Goal: Transaction & Acquisition: Purchase product/service

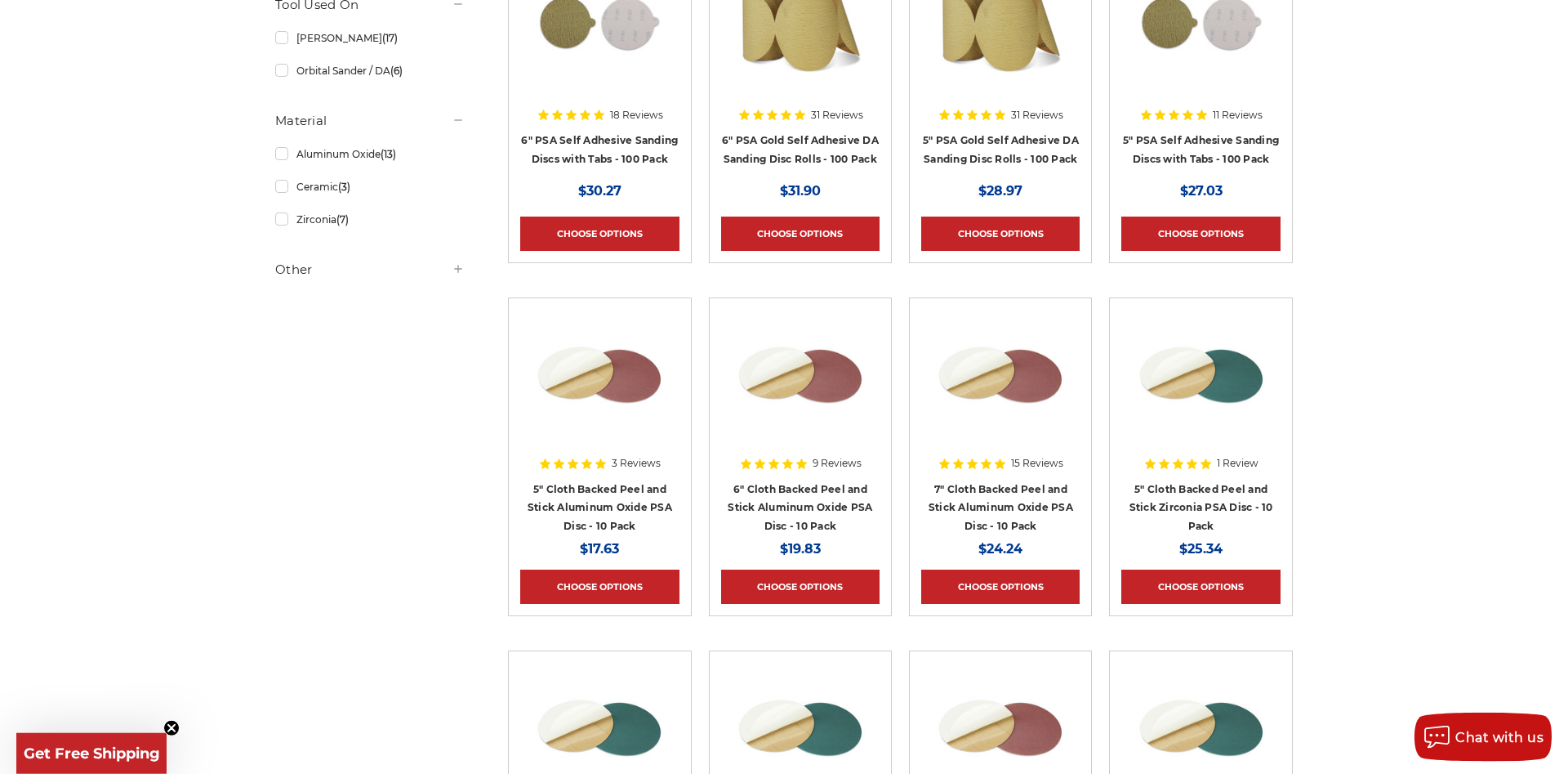
scroll to position [583, 0]
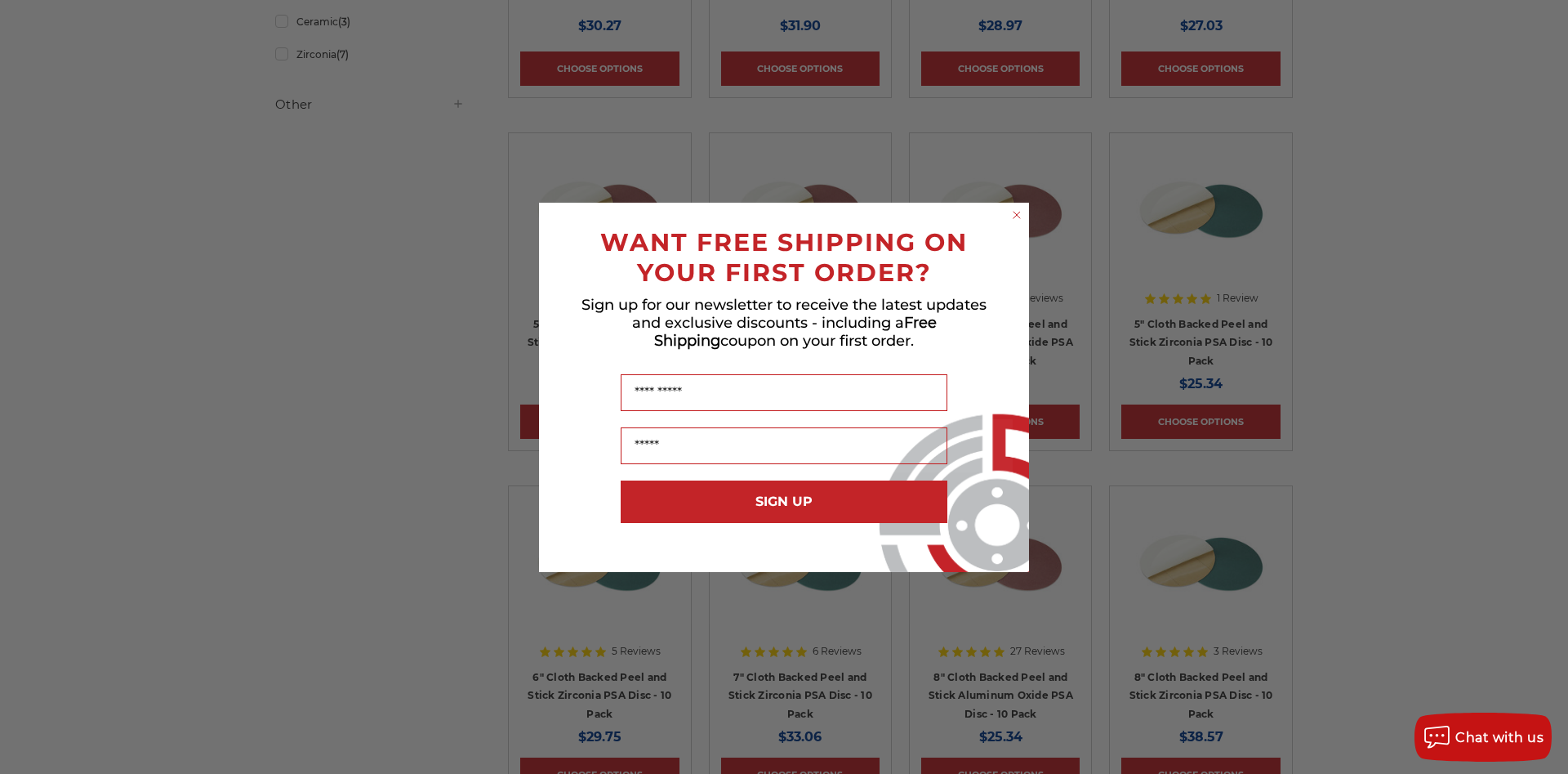
click at [1021, 214] on circle "Close dialog" at bounding box center [1017, 214] width 16 height 16
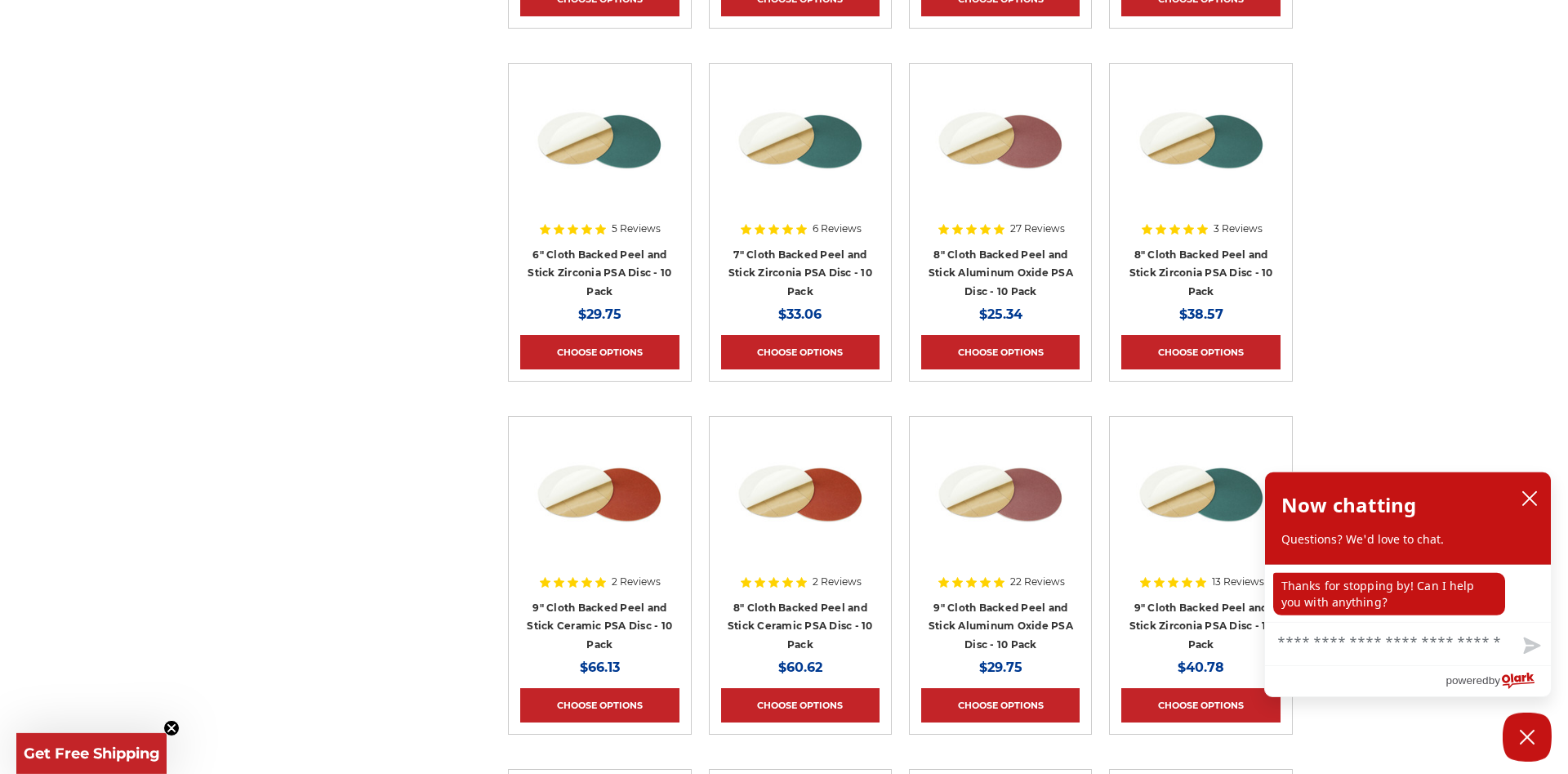
scroll to position [1250, 0]
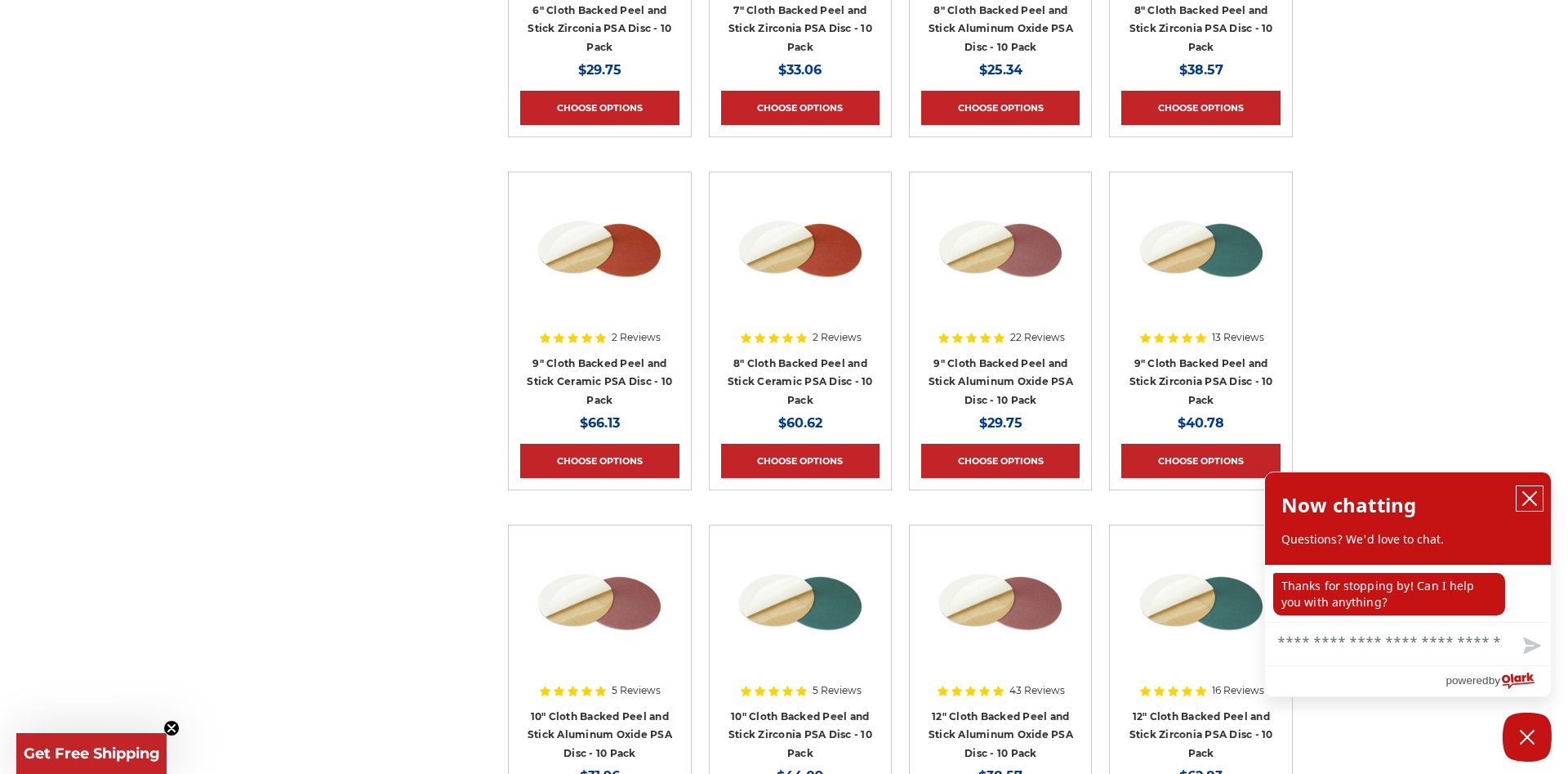
click at [1525, 499] on icon "close chatbox" at bounding box center [1530, 498] width 16 height 16
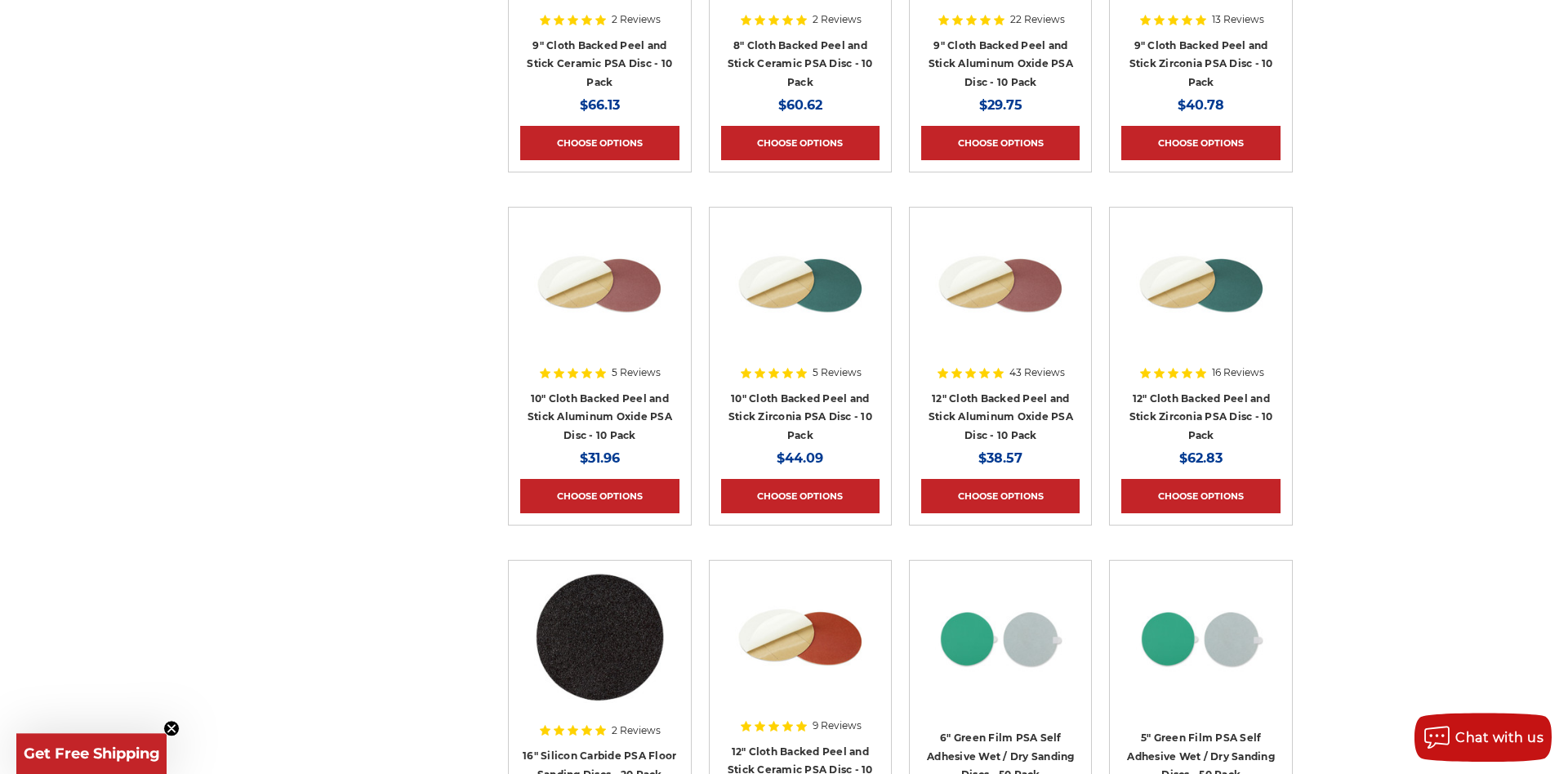
scroll to position [1583, 0]
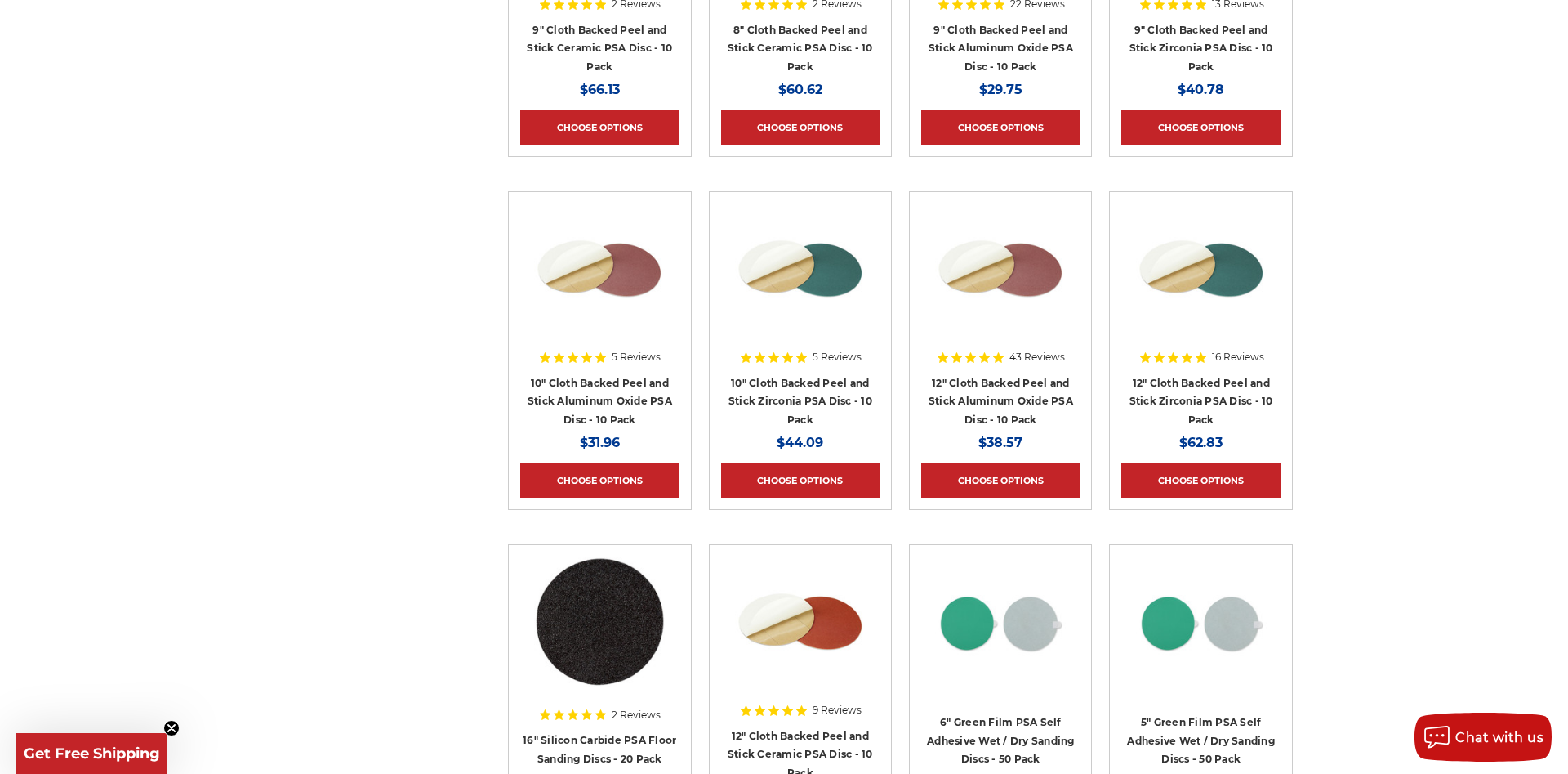
click at [1027, 271] on img at bounding box center [1000, 268] width 131 height 131
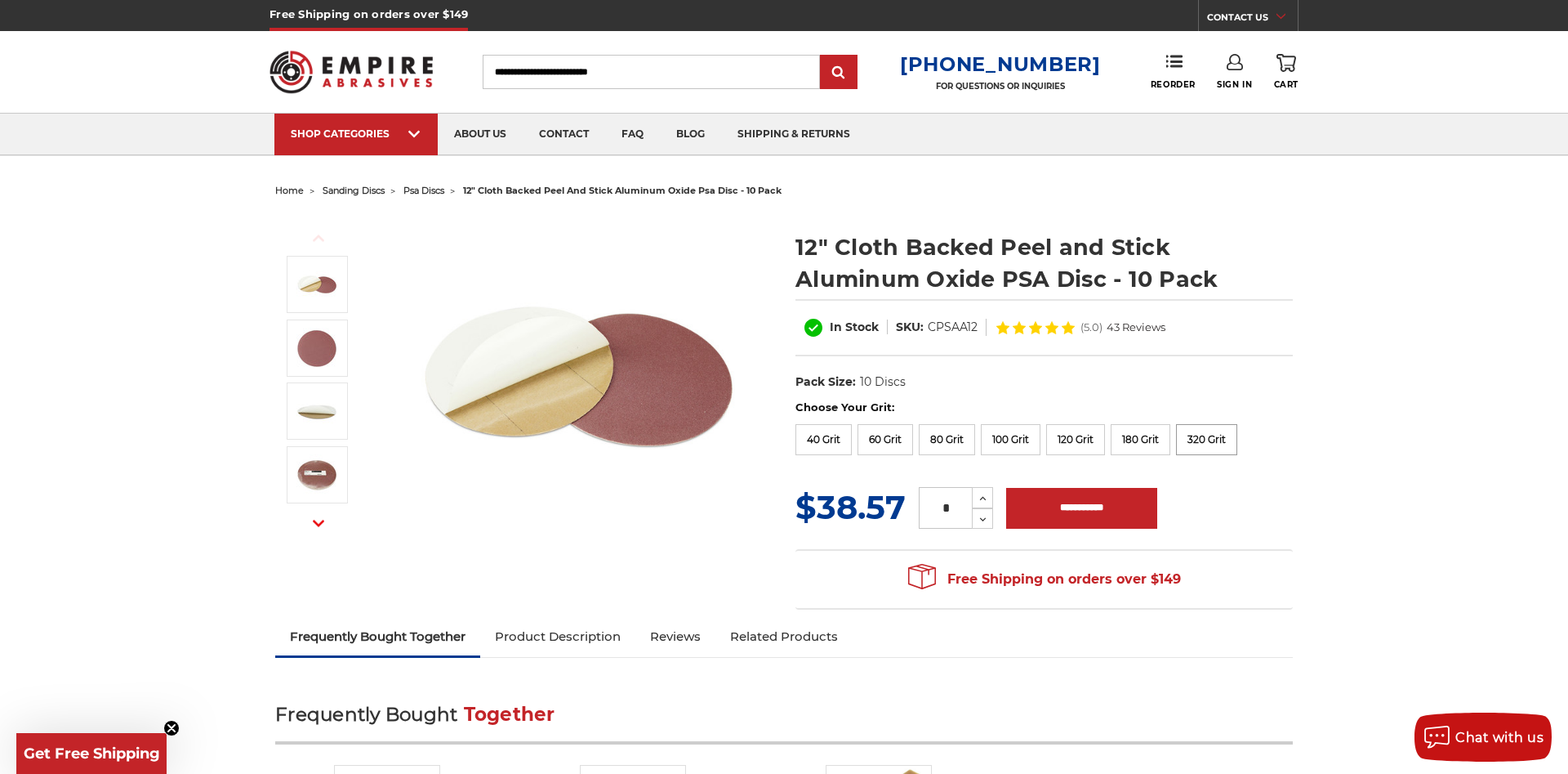
click at [1219, 450] on label "320 Grit" at bounding box center [1206, 440] width 62 height 31
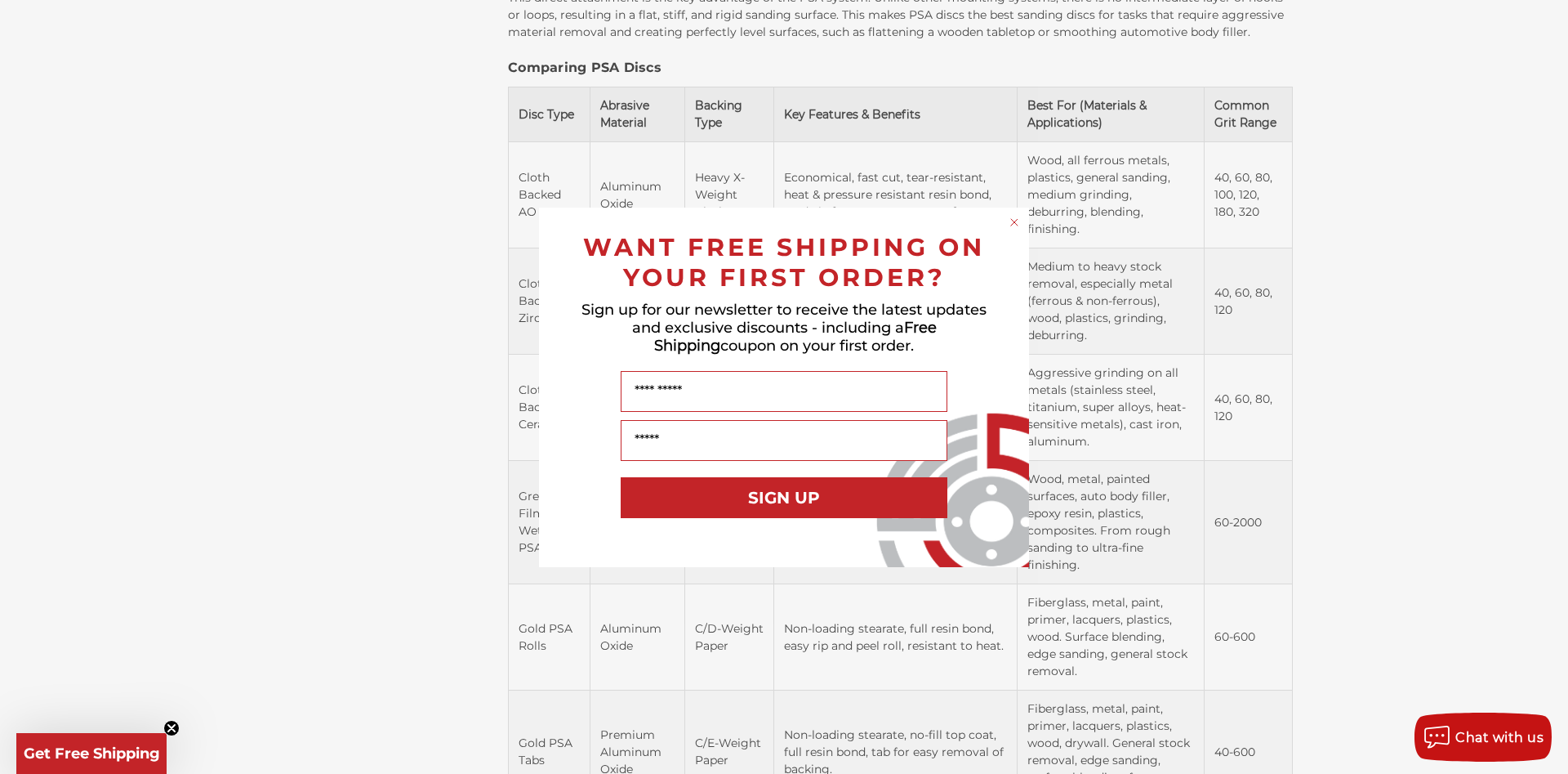
click at [1018, 222] on circle "Close dialog" at bounding box center [1015, 221] width 16 height 16
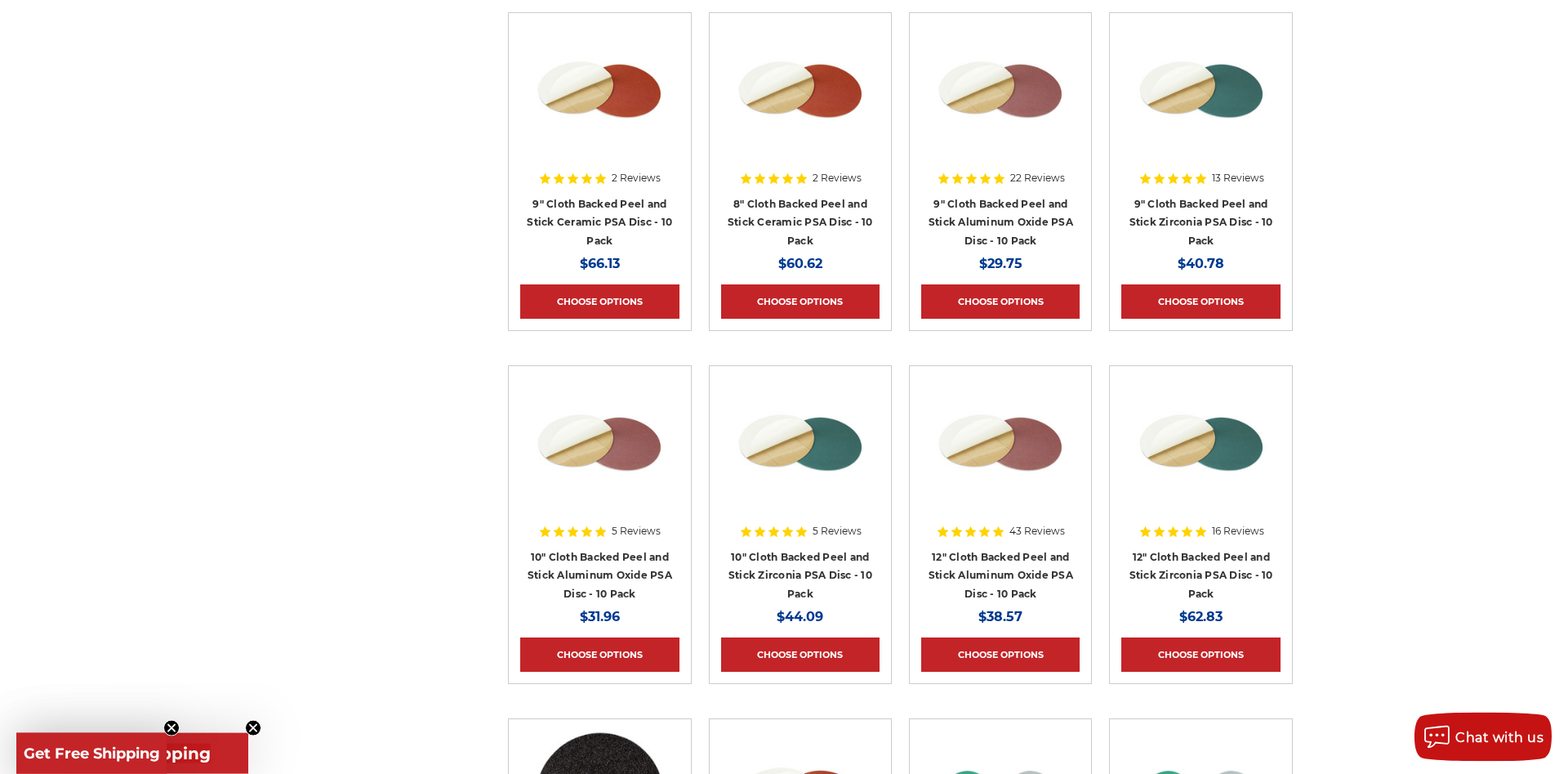
scroll to position [1375, 0]
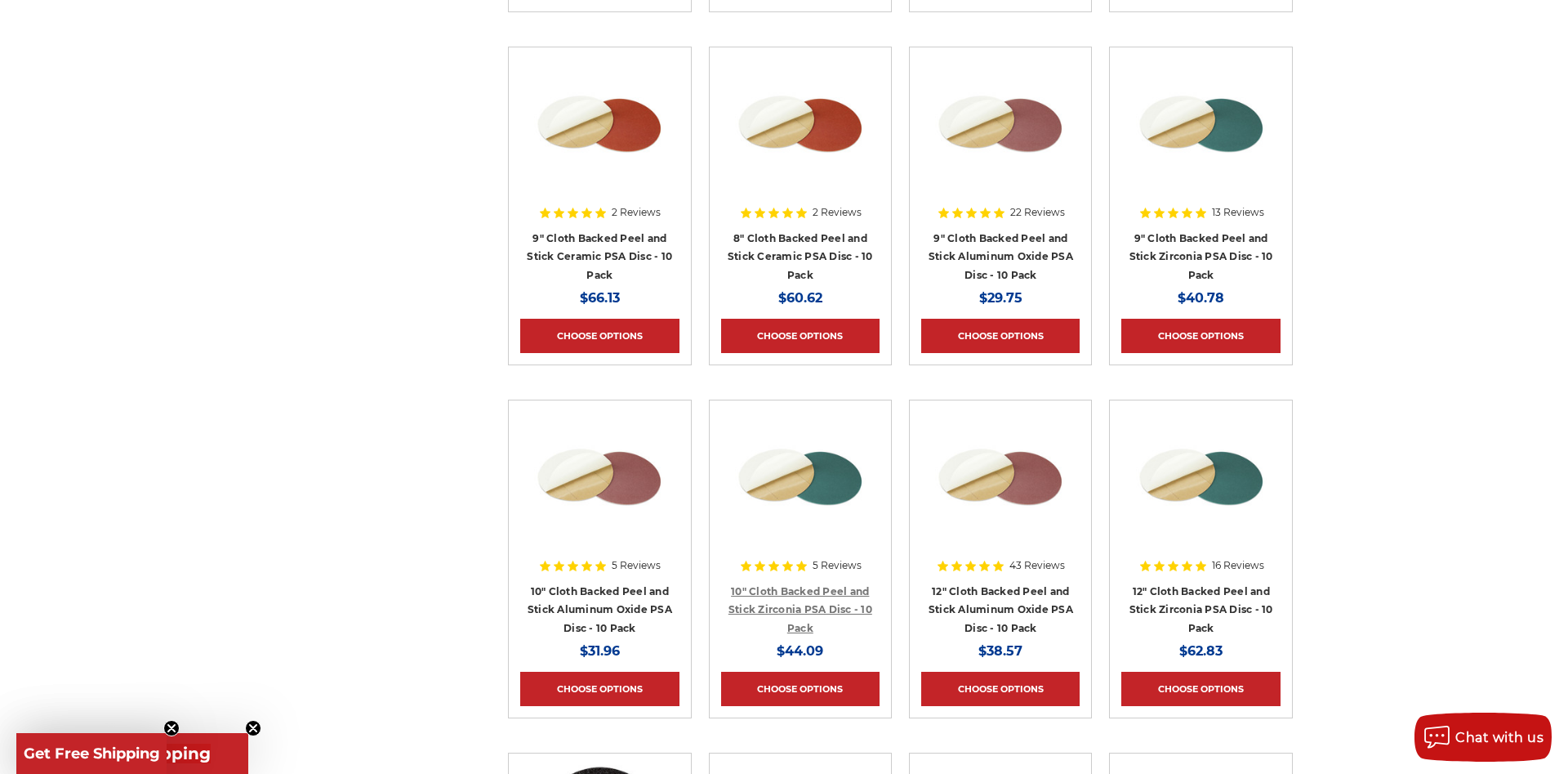
click at [800, 603] on link "10" Cloth Backed Peel and Stick Zirconia PSA Disc - 10 Pack" at bounding box center [800, 609] width 144 height 49
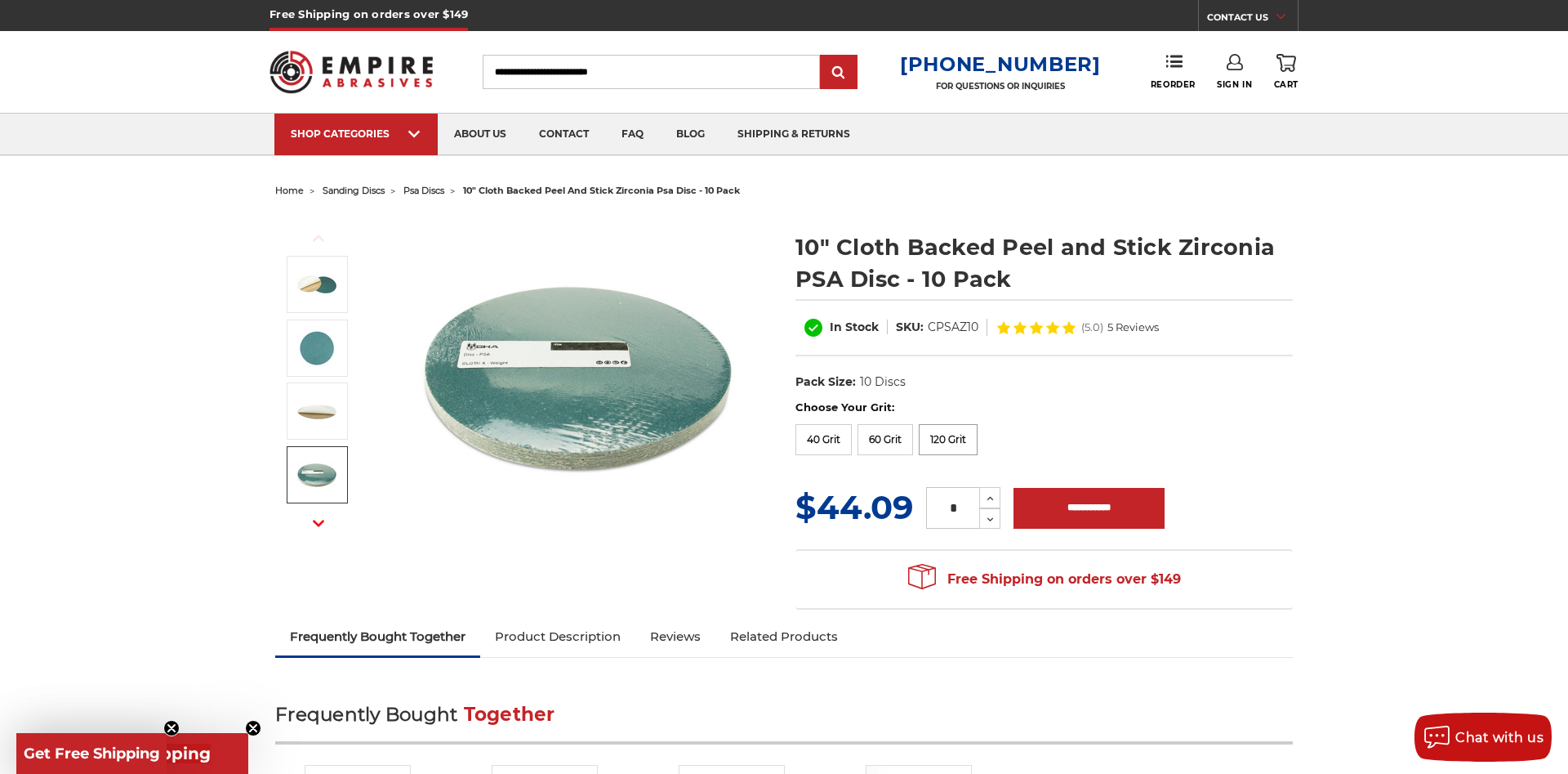
click at [964, 449] on label "120 Grit" at bounding box center [949, 440] width 59 height 31
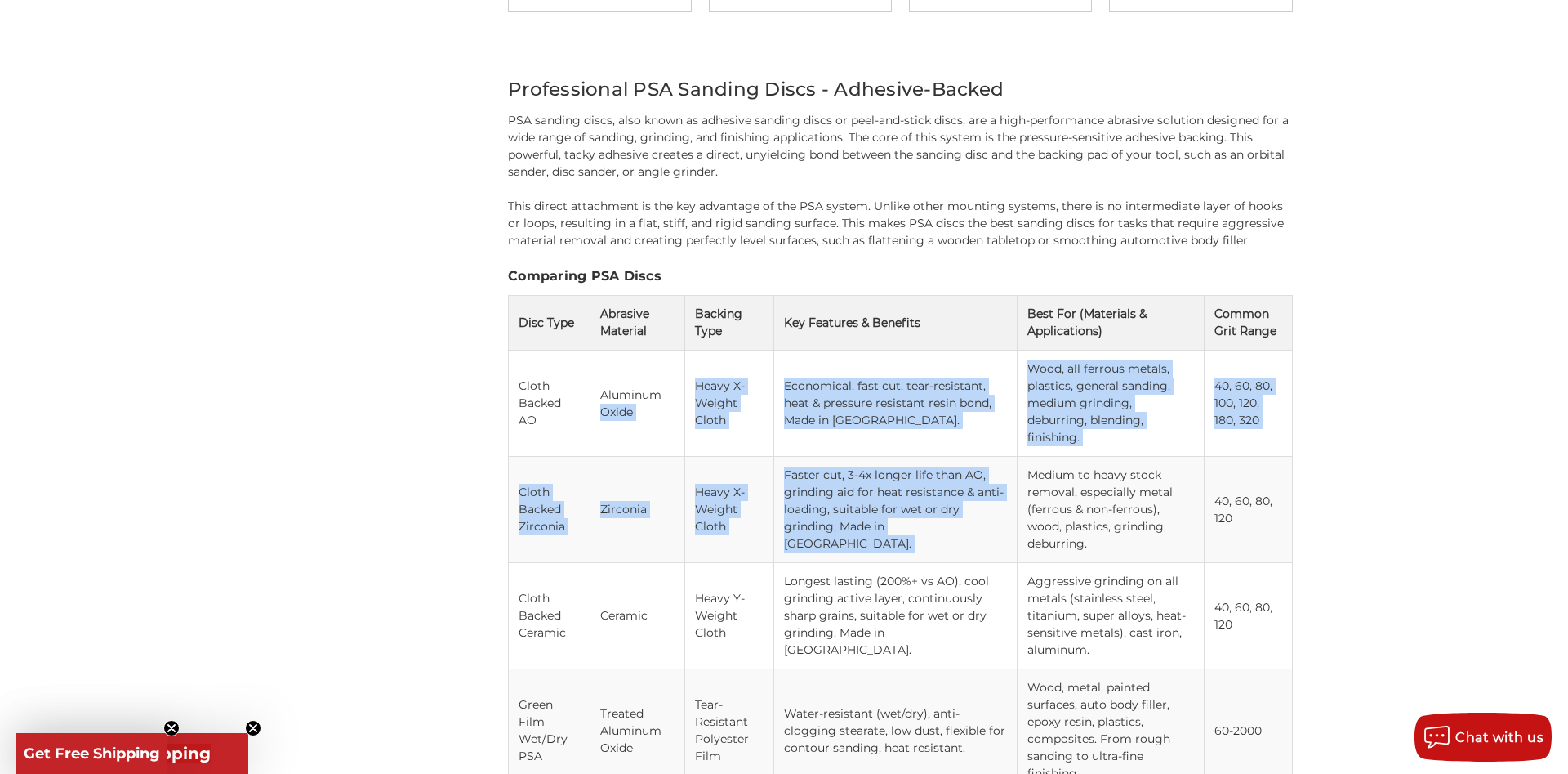
drag, startPoint x: 667, startPoint y: 378, endPoint x: 992, endPoint y: 452, distance: 333.3
click at [992, 452] on tbody "Cloth Backed AO Aluminum Oxide Heavy X-Weight Cloth Economical, fast cut, tear-…" at bounding box center [901, 686] width 784 height 672
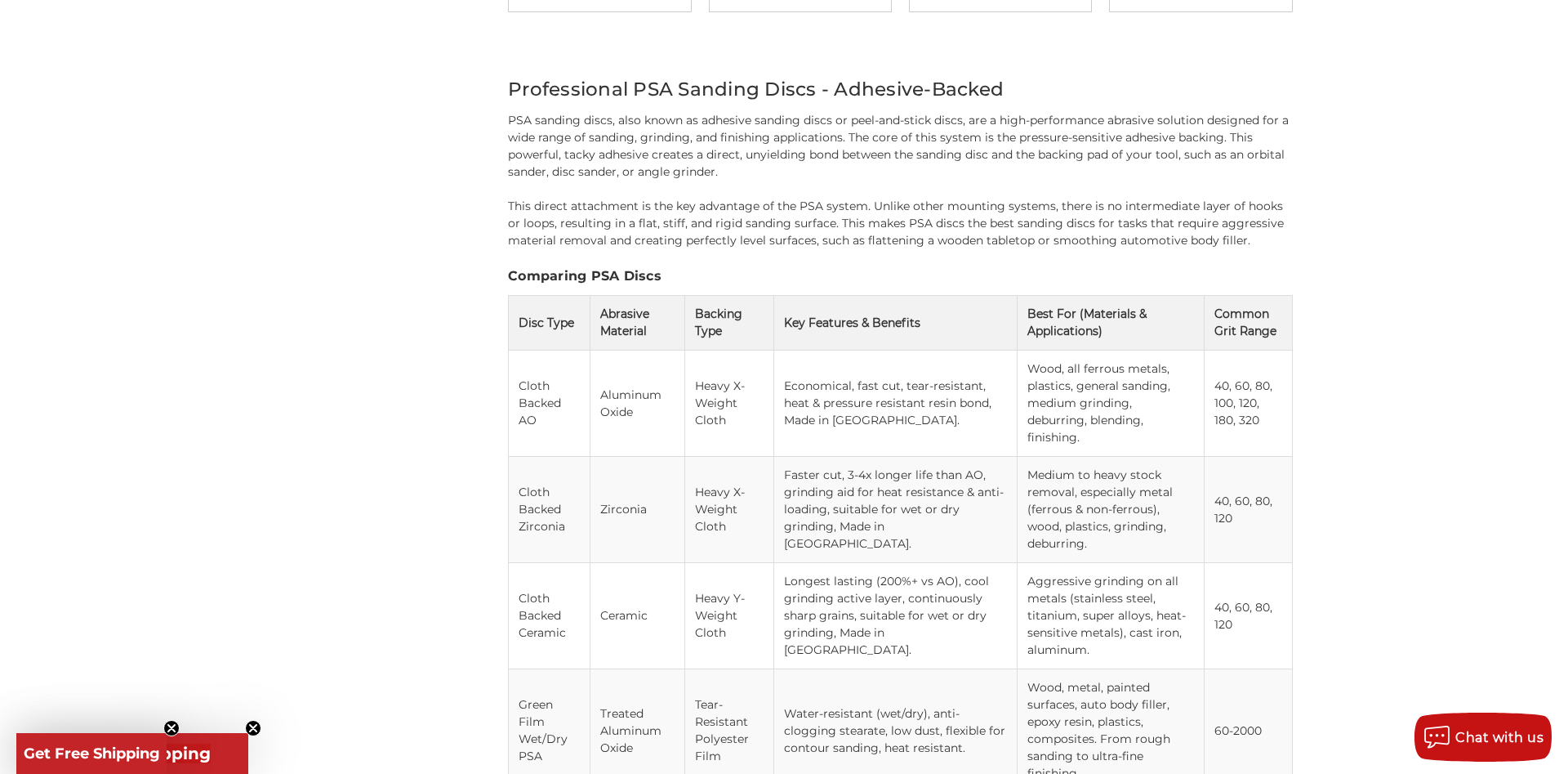
click at [1018, 457] on td "Medium to heavy stock removal, especially metal (ferrous & non-ferrous), wood, …" at bounding box center [1111, 509] width 186 height 106
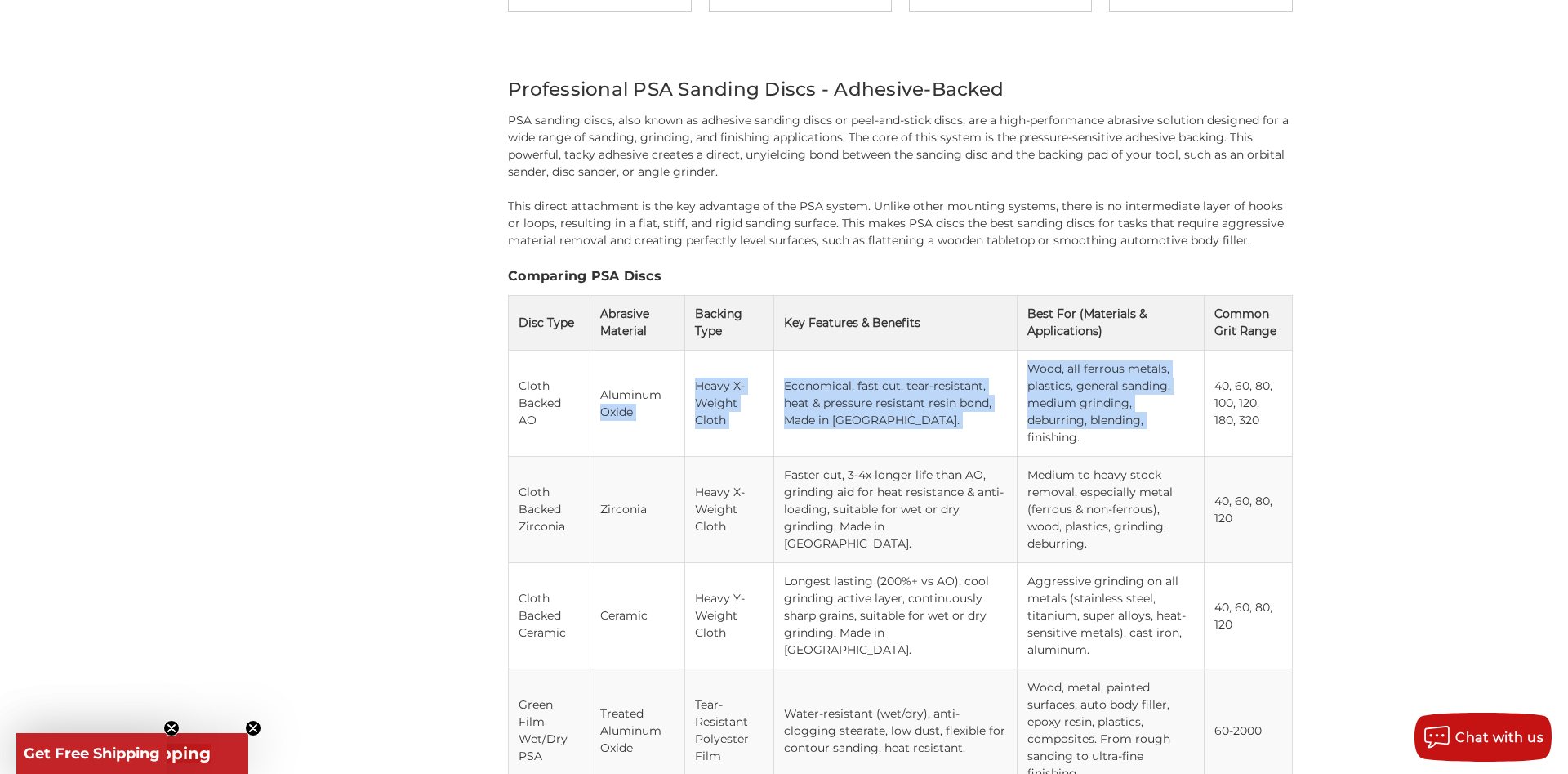
drag, startPoint x: 663, startPoint y: 369, endPoint x: 994, endPoint y: 431, distance: 336.8
click at [994, 431] on tr "Cloth Backed AO Aluminum Oxide Heavy X-Weight Cloth Economical, fast cut, tear-…" at bounding box center [901, 403] width 784 height 106
click at [1018, 431] on td "Wood, all ferrous metals, plastics, general sanding, medium grinding, deburring…" at bounding box center [1111, 403] width 186 height 106
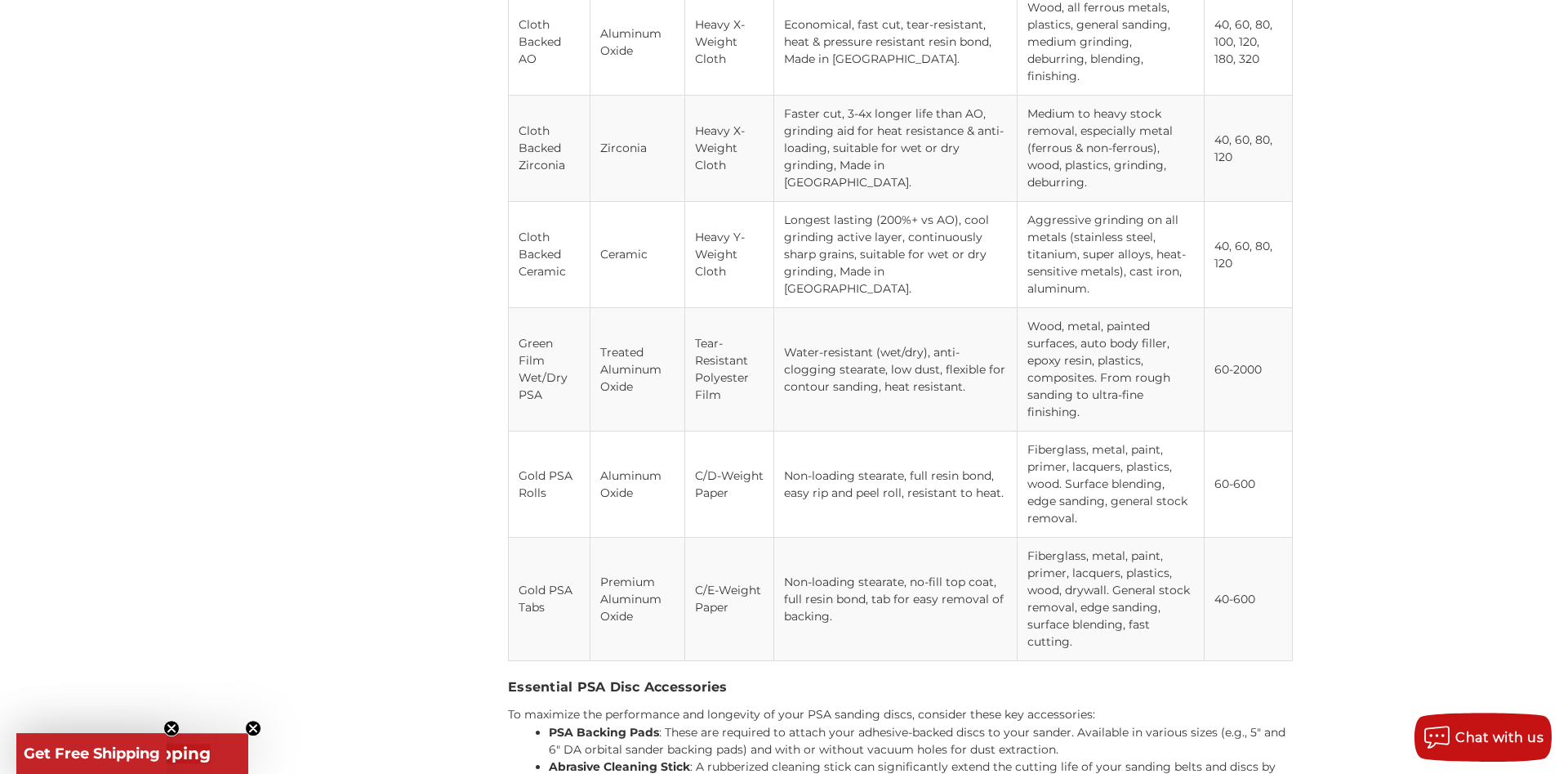
scroll to position [1958, 0]
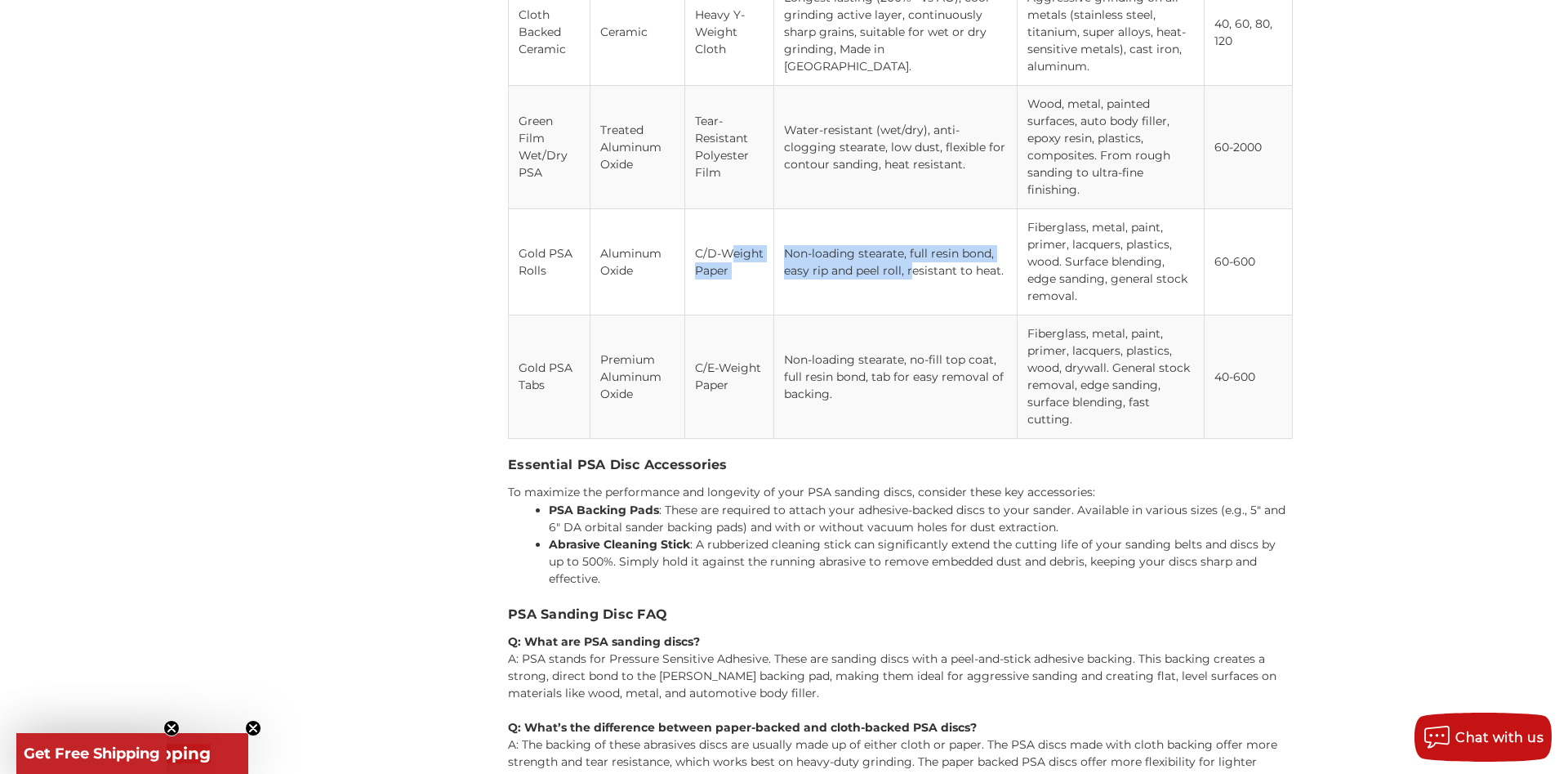
drag, startPoint x: 736, startPoint y: 183, endPoint x: 795, endPoint y: 223, distance: 71.3
click at [795, 223] on tr "Gold PSA Rolls Aluminum Oxide C/D-Weight Paper Non-loading stearate, full resin…" at bounding box center [901, 262] width 784 height 106
click at [795, 223] on td "Non-loading stearate, full resin bond, easy rip and peel roll, resistant to hea…" at bounding box center [896, 262] width 243 height 106
drag, startPoint x: 750, startPoint y: 208, endPoint x: 684, endPoint y: 191, distance: 68.2
click at [687, 209] on tr "Gold PSA Rolls Aluminum Oxide C/D-Weight Paper Non-loading stearate, full resin…" at bounding box center [901, 262] width 784 height 106
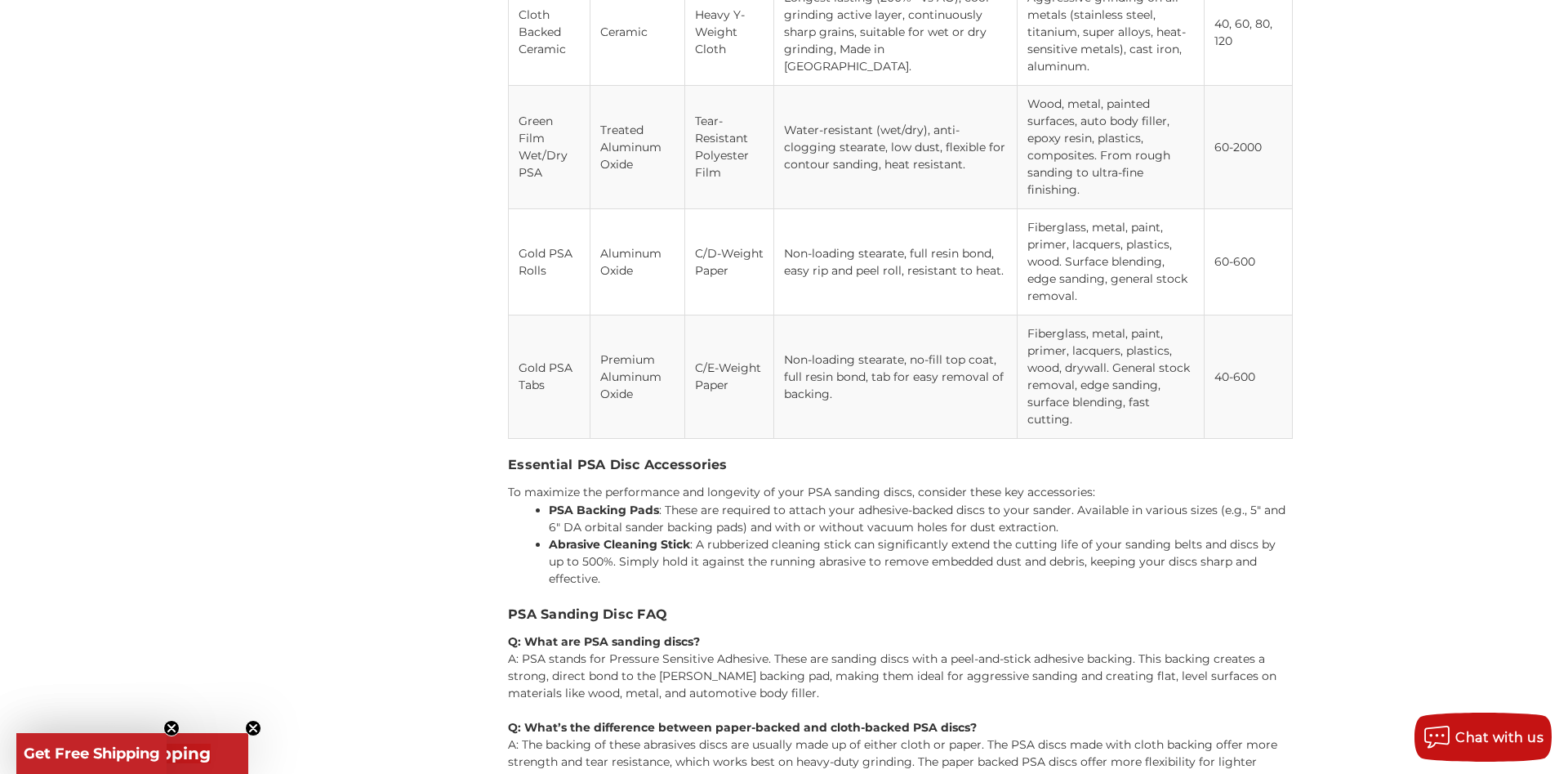
click at [683, 209] on td "Aluminum Oxide" at bounding box center [637, 262] width 94 height 106
drag, startPoint x: 653, startPoint y: 180, endPoint x: 784, endPoint y: 197, distance: 132.1
click at [784, 209] on tr "Gold PSA Rolls Aluminum Oxide C/D-Weight Paper Non-loading stearate, full resin…" at bounding box center [901, 262] width 784 height 106
click at [784, 209] on td "Non-loading stearate, full resin bond, easy rip and peel roll, resistant to hea…" at bounding box center [896, 262] width 243 height 106
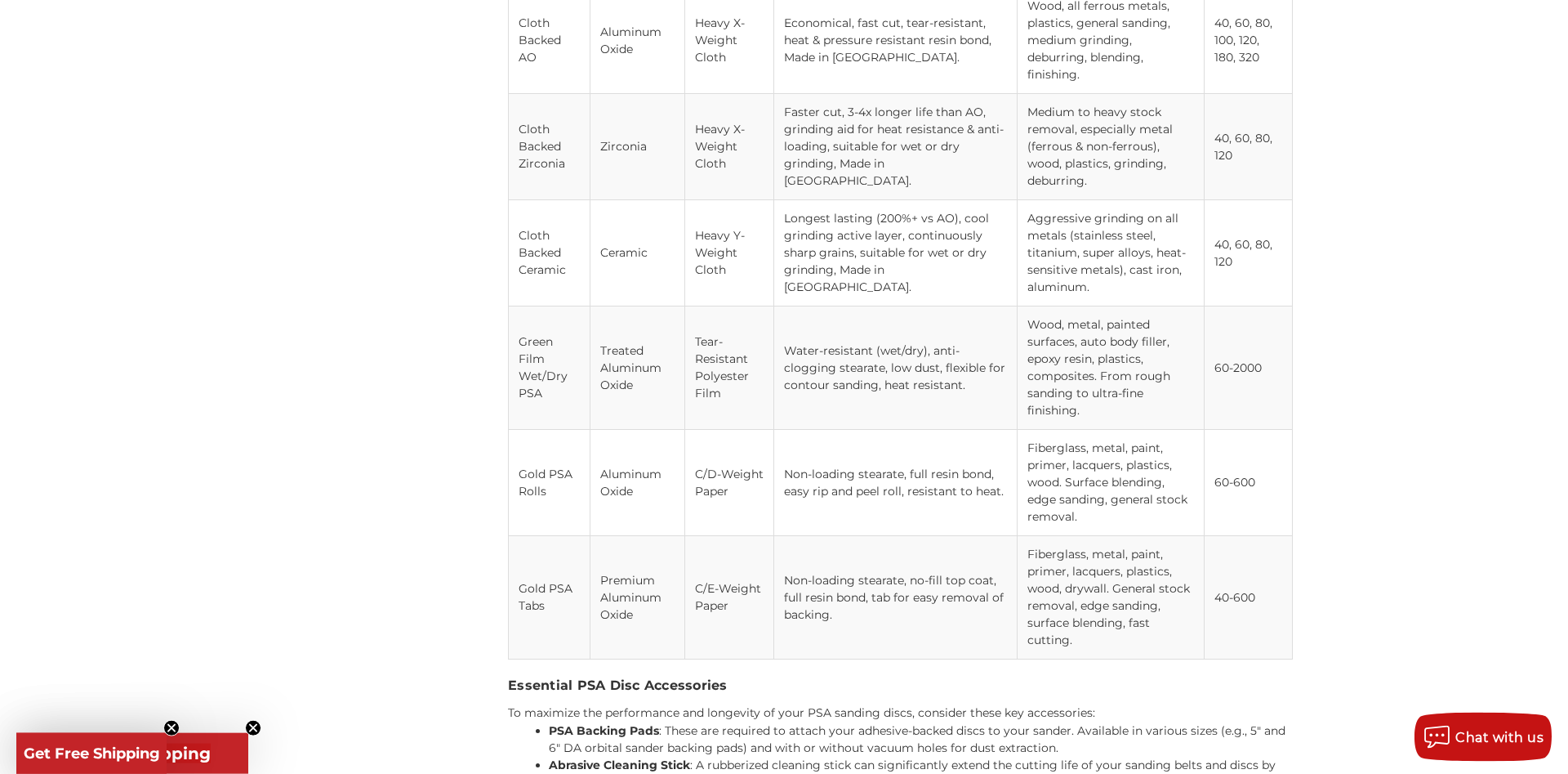
scroll to position [1875, 0]
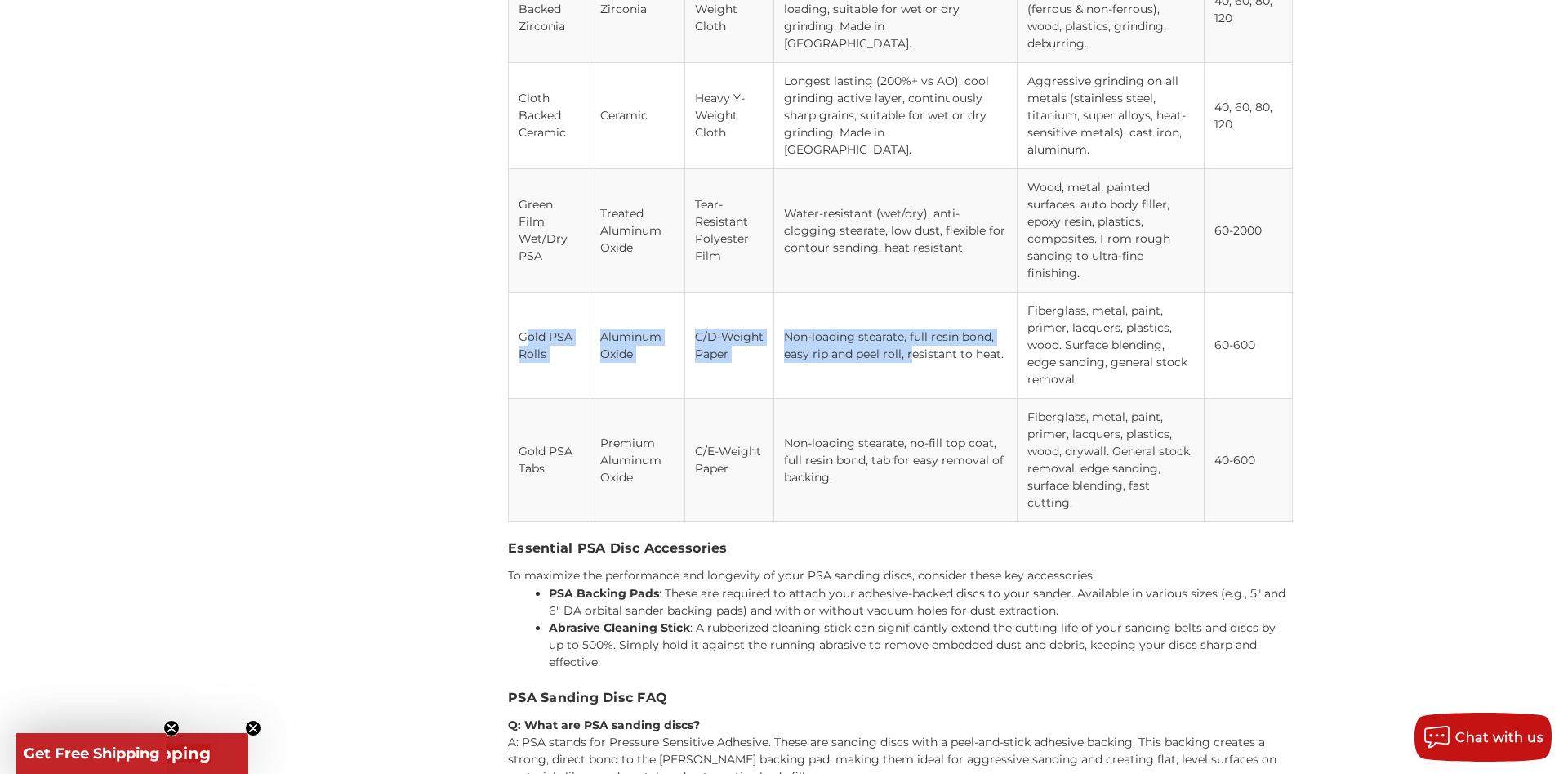
drag, startPoint x: 531, startPoint y: 279, endPoint x: 798, endPoint y: 313, distance: 269.2
click at [798, 313] on tr "Gold PSA Rolls Aluminum Oxide C/D-Weight Paper Non-loading stearate, full resin…" at bounding box center [901, 345] width 784 height 106
click at [798, 313] on td "Non-loading stearate, full resin bond, easy rip and peel roll, resistant to hea…" at bounding box center [896, 345] width 243 height 106
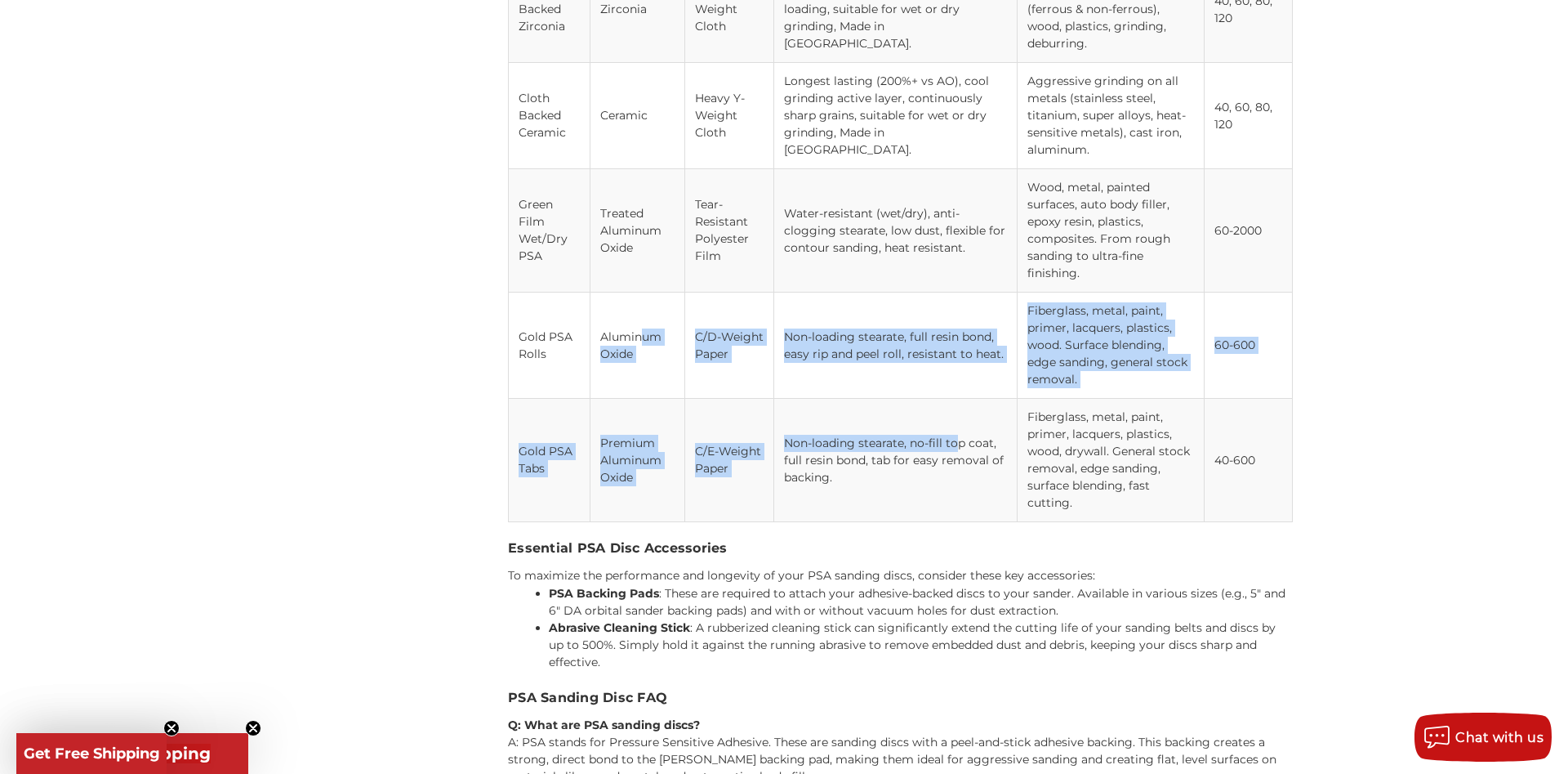
drag, startPoint x: 644, startPoint y: 276, endPoint x: 963, endPoint y: 339, distance: 325.2
click at [963, 339] on tbody "Cloth Backed AO Aluminum Oxide Heavy X-Weight Cloth Economical, fast cut, tear-…" at bounding box center [901, 186] width 784 height 672
click at [963, 399] on td "Non-loading stearate, no-fill top coat, full resin bond, tab for easy removal o…" at bounding box center [896, 461] width 243 height 123
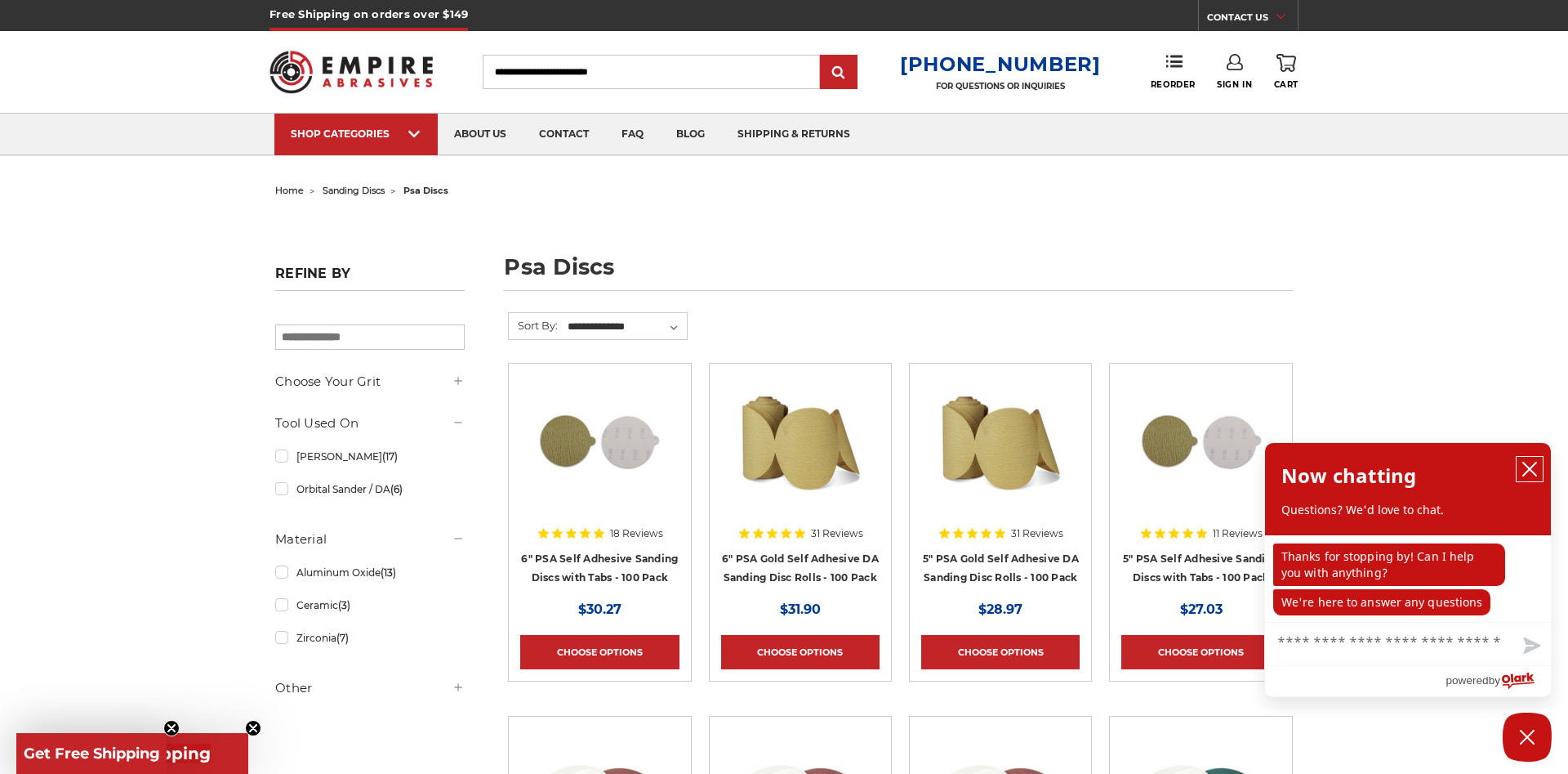
click at [1529, 473] on icon "close chatbox" at bounding box center [1530, 469] width 16 height 16
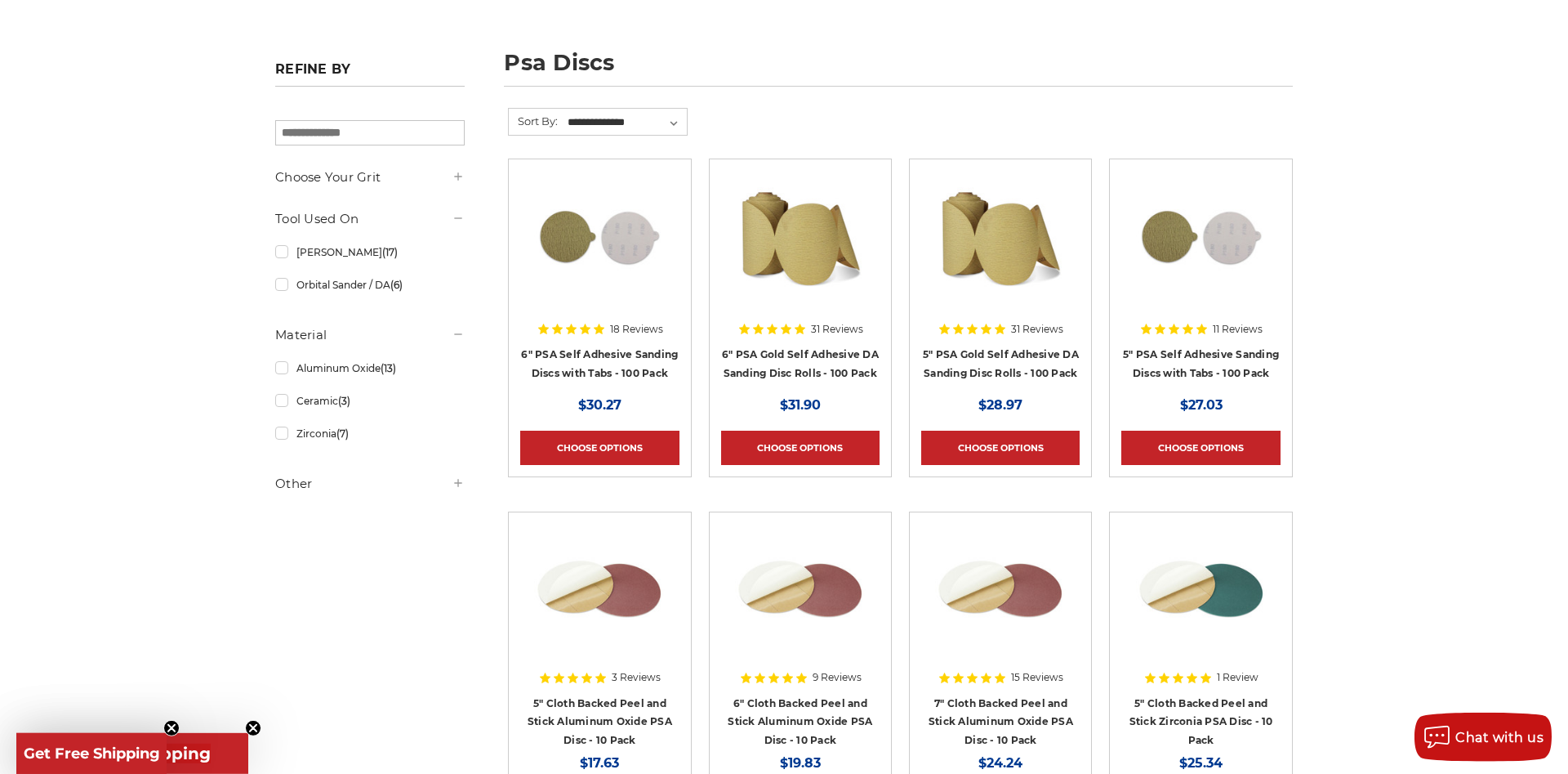
scroll to position [167, 0]
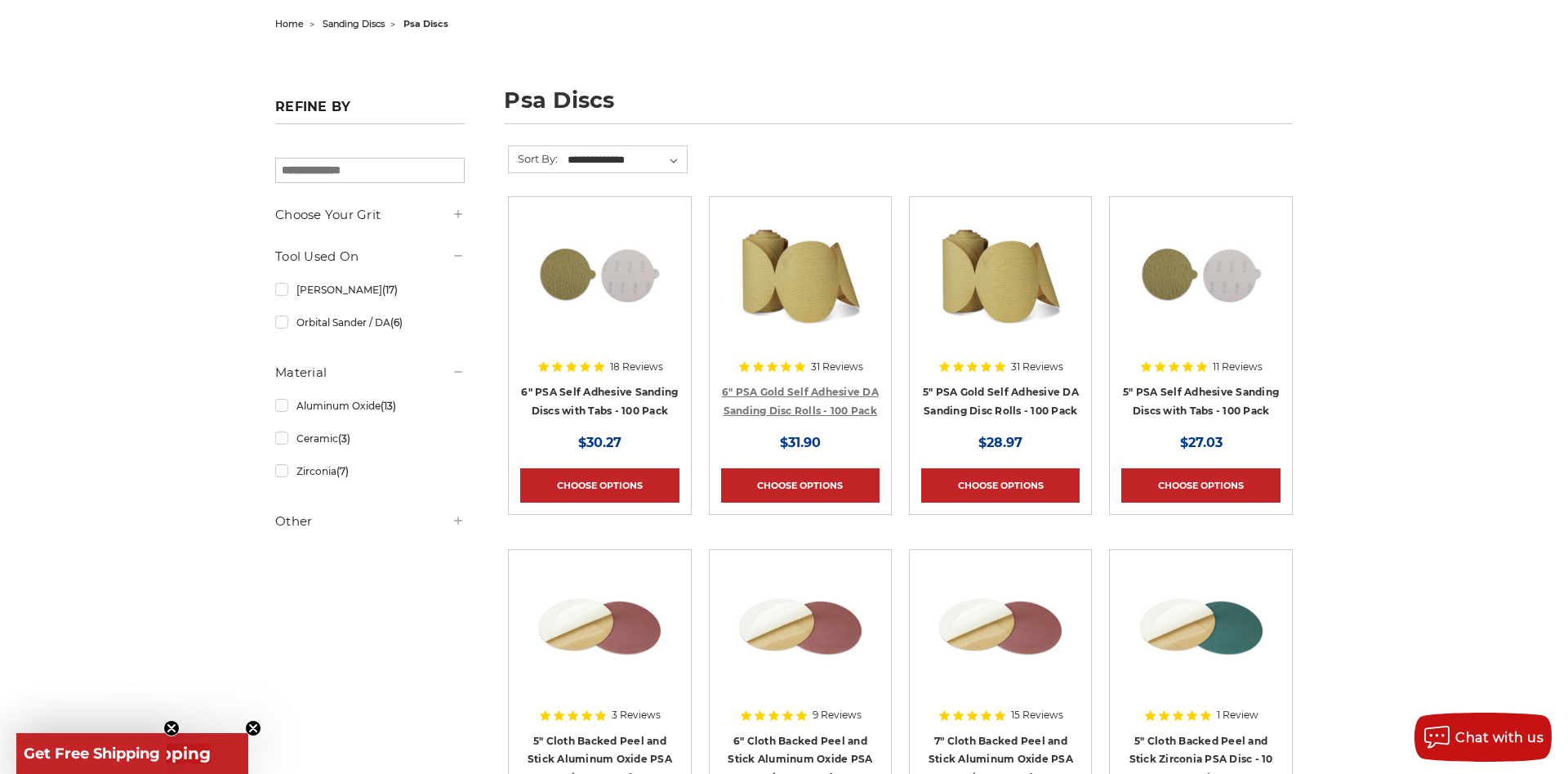
click at [816, 410] on link "6" PSA Gold Self Adhesive DA Sanding Disc Rolls - 100 Pack" at bounding box center [800, 401] width 157 height 31
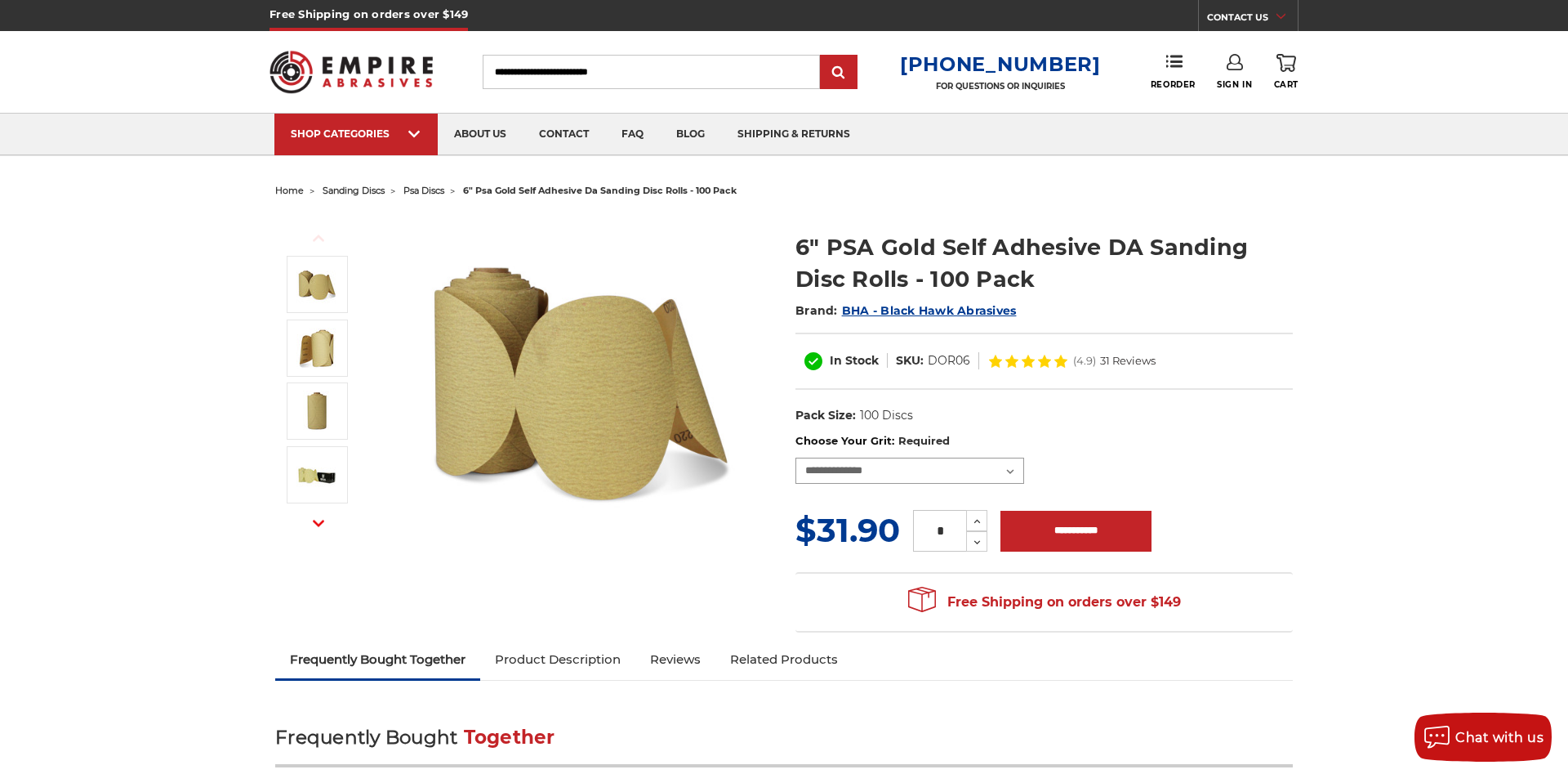
click at [796, 457] on select "**********" at bounding box center [910, 470] width 229 height 26
select select "***"
click option "*********" at bounding box center [0, 0] width 0 height 0
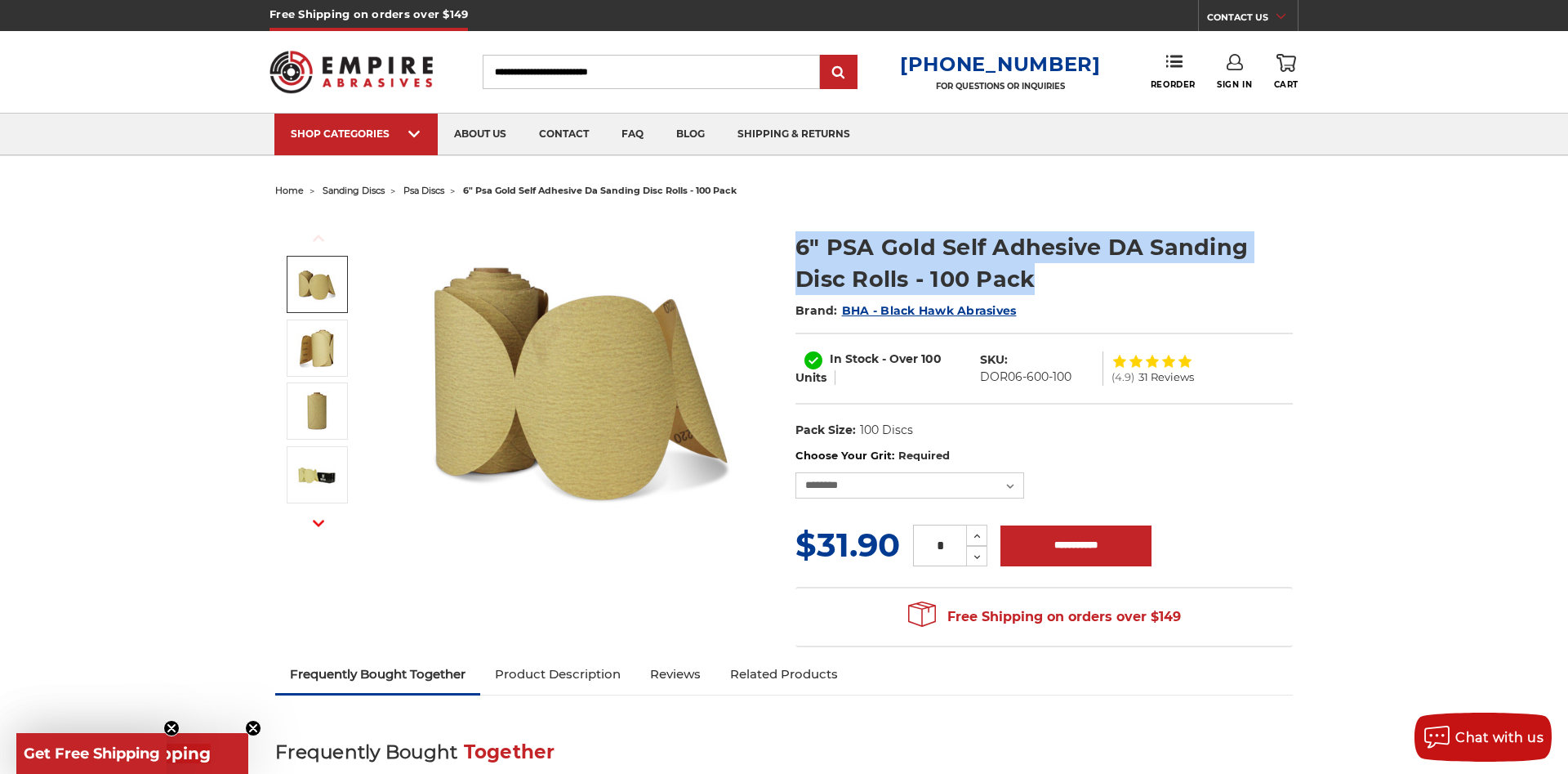
drag, startPoint x: 784, startPoint y: 244, endPoint x: 1063, endPoint y: 279, distance: 281.2
click at [1063, 279] on section "6" PSA Gold Self Adhesive DA Sanding Disc Rolls - 100 Pack Brand: BHA - Black H…" at bounding box center [1044, 331] width 520 height 234
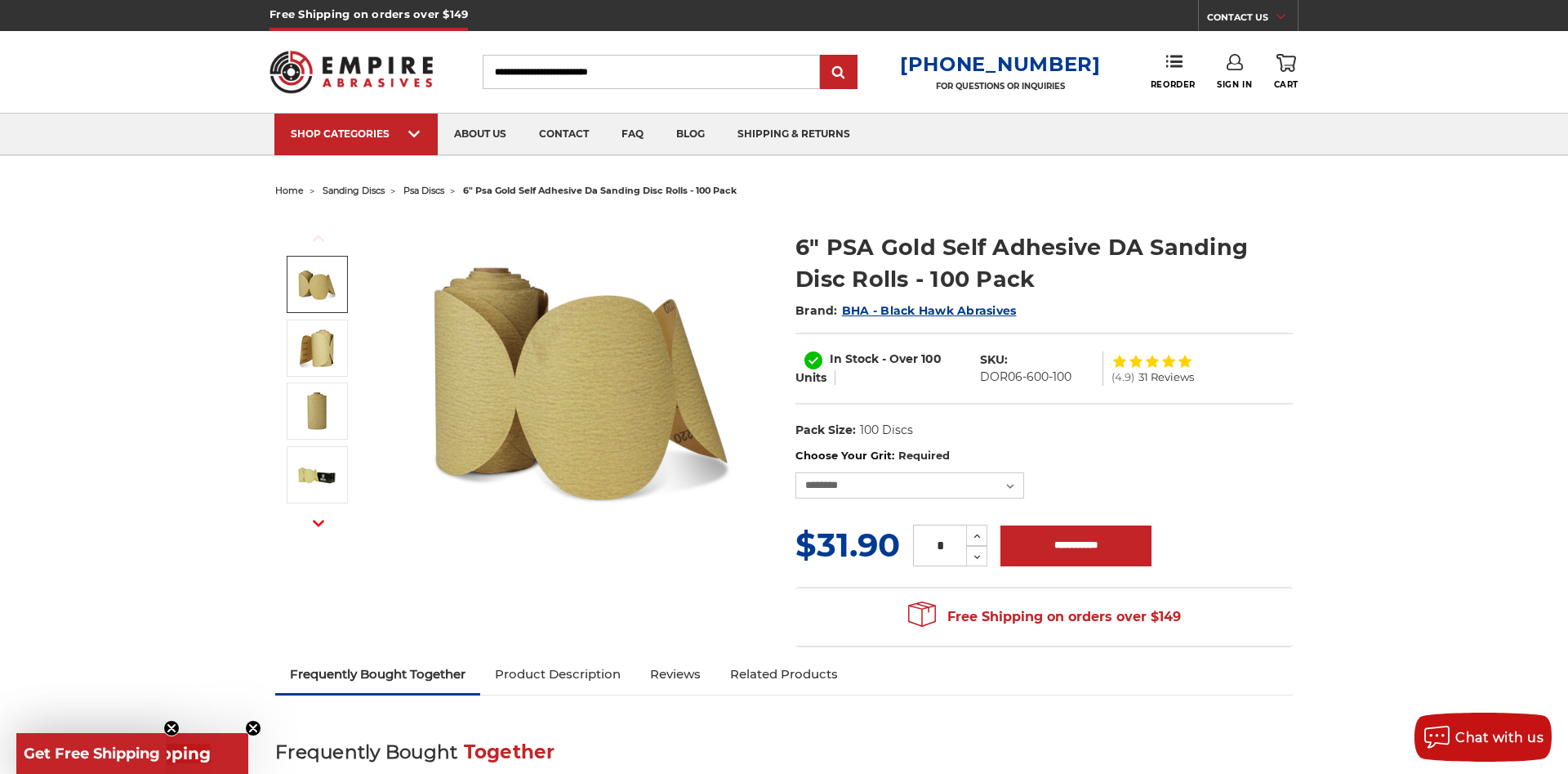
click at [1063, 279] on h1 "6" PSA Gold Self Adhesive DA Sanding Disc Rolls - 100 Pack" at bounding box center [1044, 262] width 497 height 63
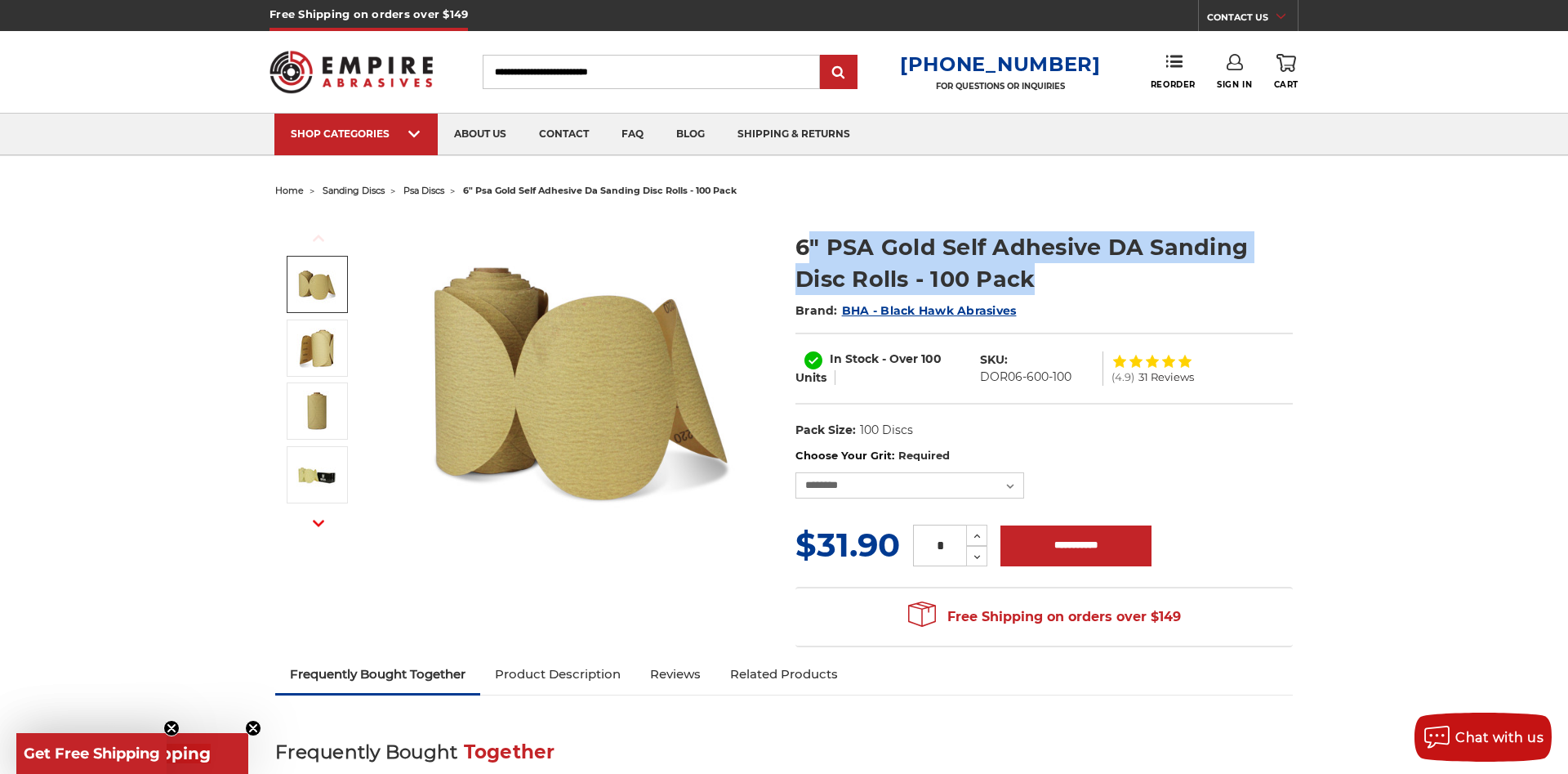
drag, startPoint x: 1063, startPoint y: 279, endPoint x: 820, endPoint y: 232, distance: 247.5
click at [820, 232] on h1 "6" PSA Gold Self Adhesive DA Sanding Disc Rolls - 100 Pack" at bounding box center [1044, 262] width 497 height 63
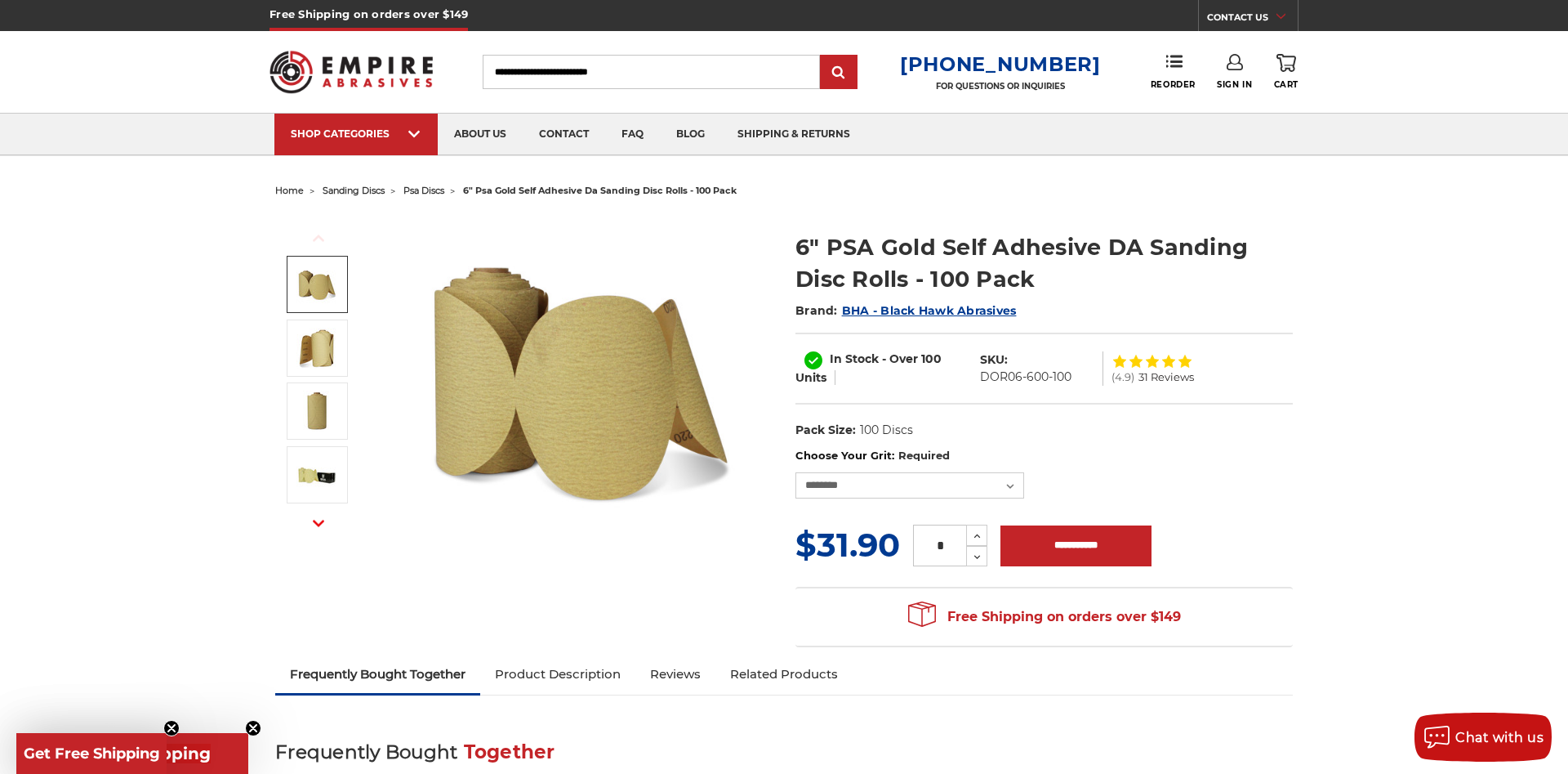
click at [820, 232] on h1 "6" PSA Gold Self Adhesive DA Sanding Disc Rolls - 100 Pack" at bounding box center [1044, 262] width 497 height 63
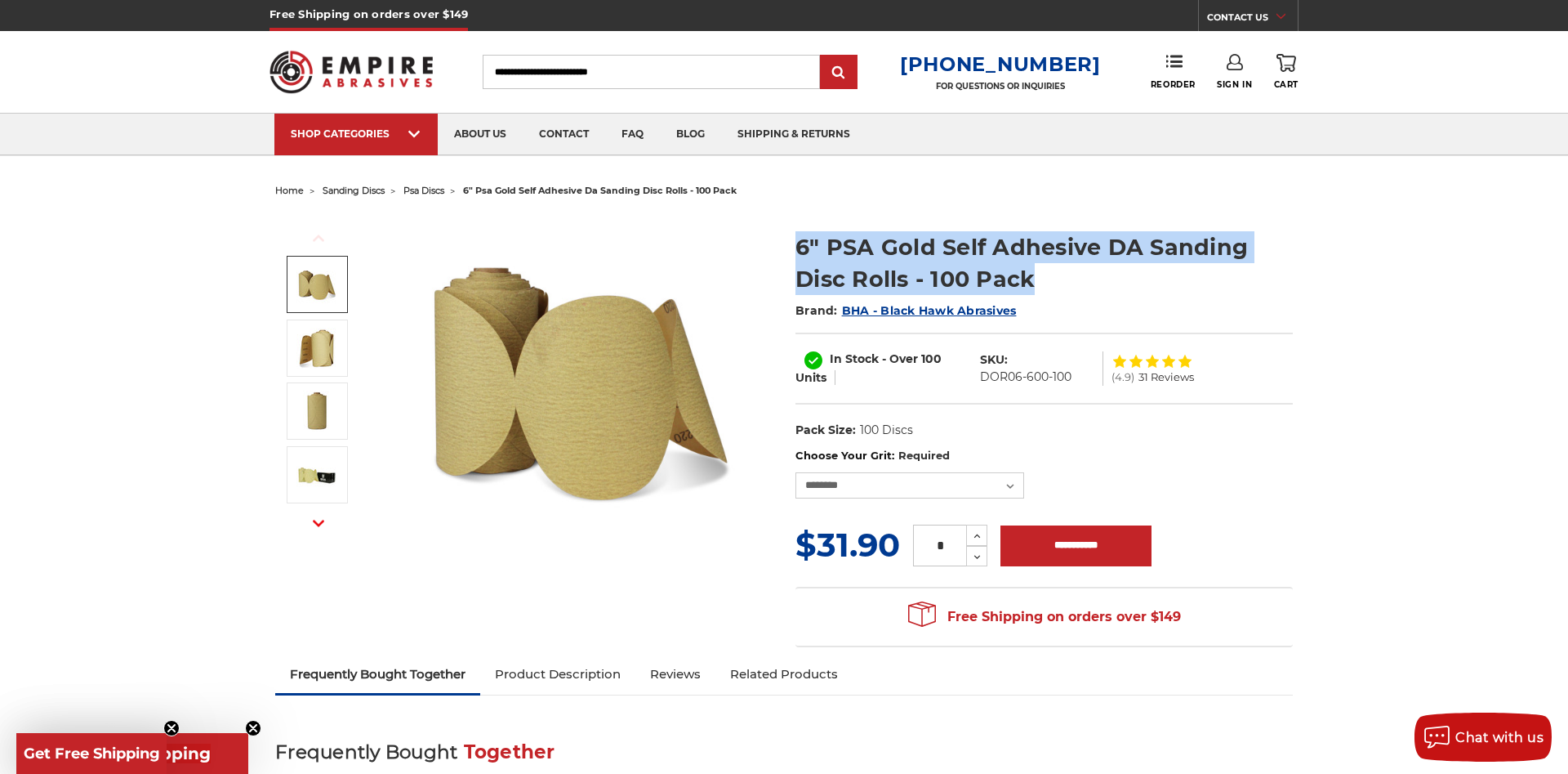
drag, startPoint x: 791, startPoint y: 244, endPoint x: 1052, endPoint y: 276, distance: 263.0
click at [1052, 276] on section "6" PSA Gold Self Adhesive DA Sanding Disc Rolls - 100 Pack Brand: BHA - Black H…" at bounding box center [1044, 331] width 520 height 234
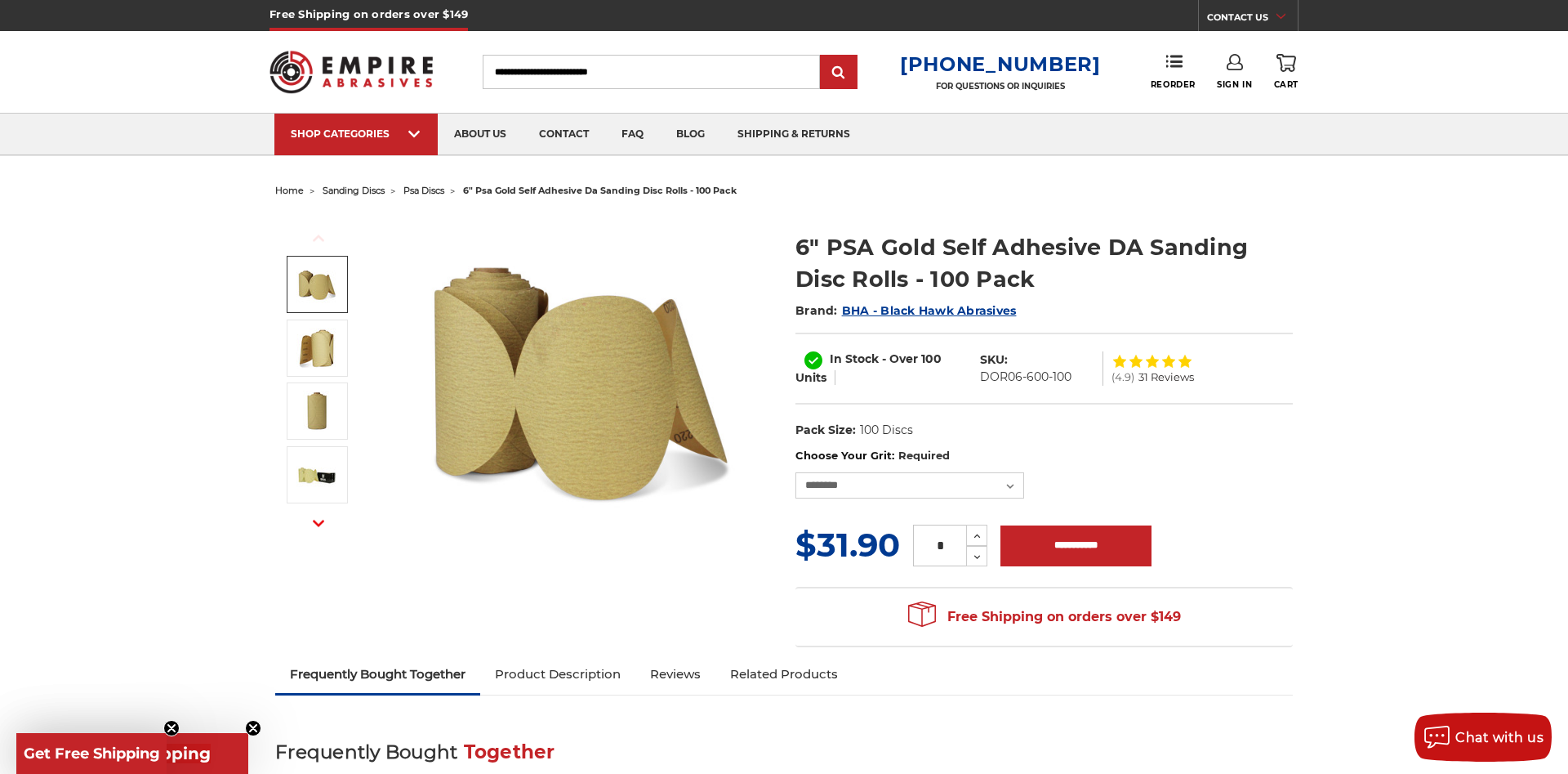
click at [1052, 276] on h1 "6" PSA Gold Self Adhesive DA Sanding Disc Rolls - 100 Pack" at bounding box center [1044, 262] width 497 height 63
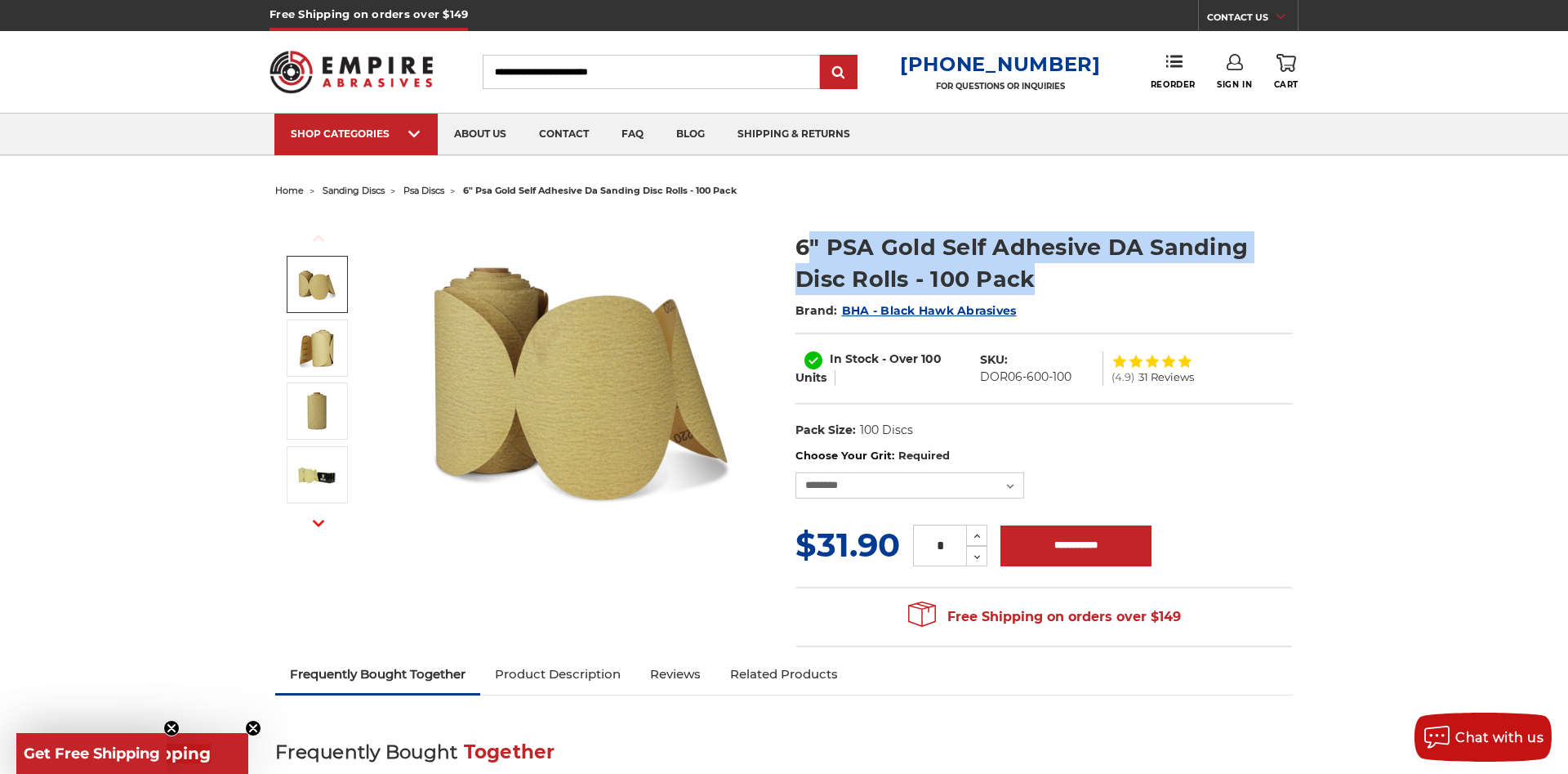
drag, startPoint x: 1052, startPoint y: 276, endPoint x: 806, endPoint y: 241, distance: 248.5
click at [806, 241] on h1 "6" PSA Gold Self Adhesive DA Sanding Disc Rolls - 100 Pack" at bounding box center [1044, 262] width 497 height 63
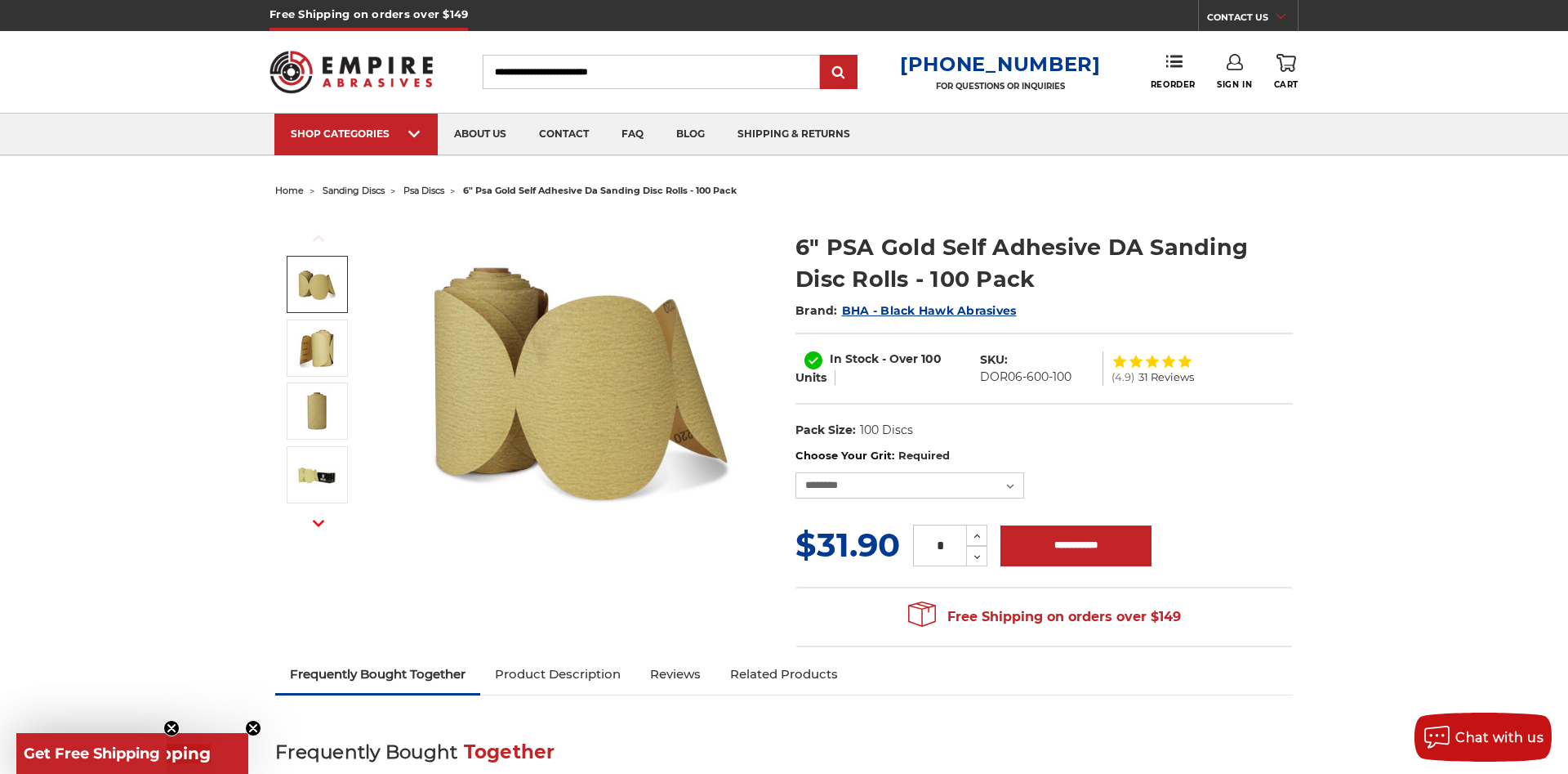
click at [806, 241] on h1 "6" PSA Gold Self Adhesive DA Sanding Disc Rolls - 100 Pack" at bounding box center [1044, 262] width 497 height 63
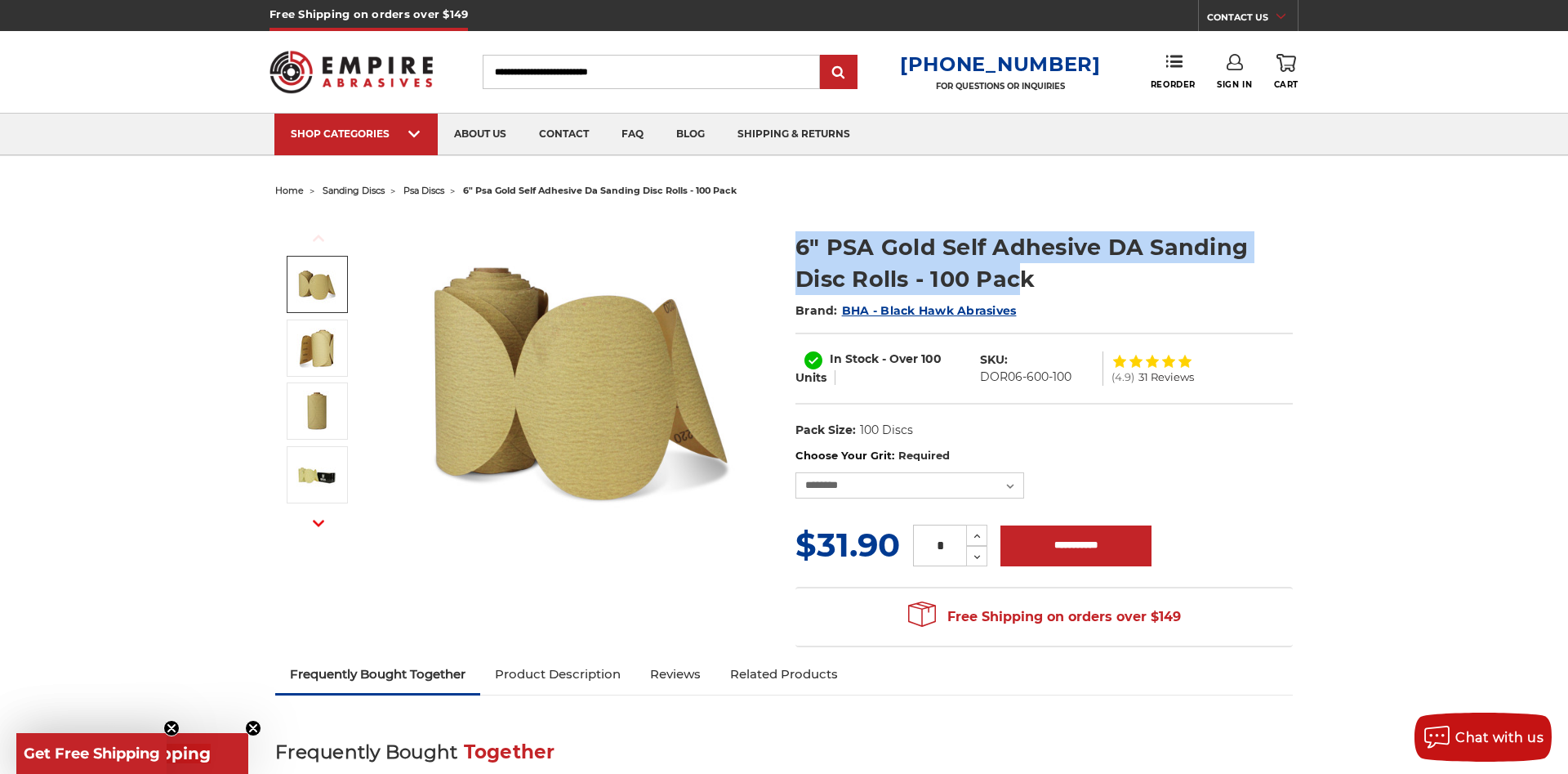
drag, startPoint x: 798, startPoint y: 241, endPoint x: 1023, endPoint y: 268, distance: 226.6
click at [1023, 268] on h1 "6" PSA Gold Self Adhesive DA Sanding Disc Rolls - 100 Pack" at bounding box center [1044, 262] width 497 height 63
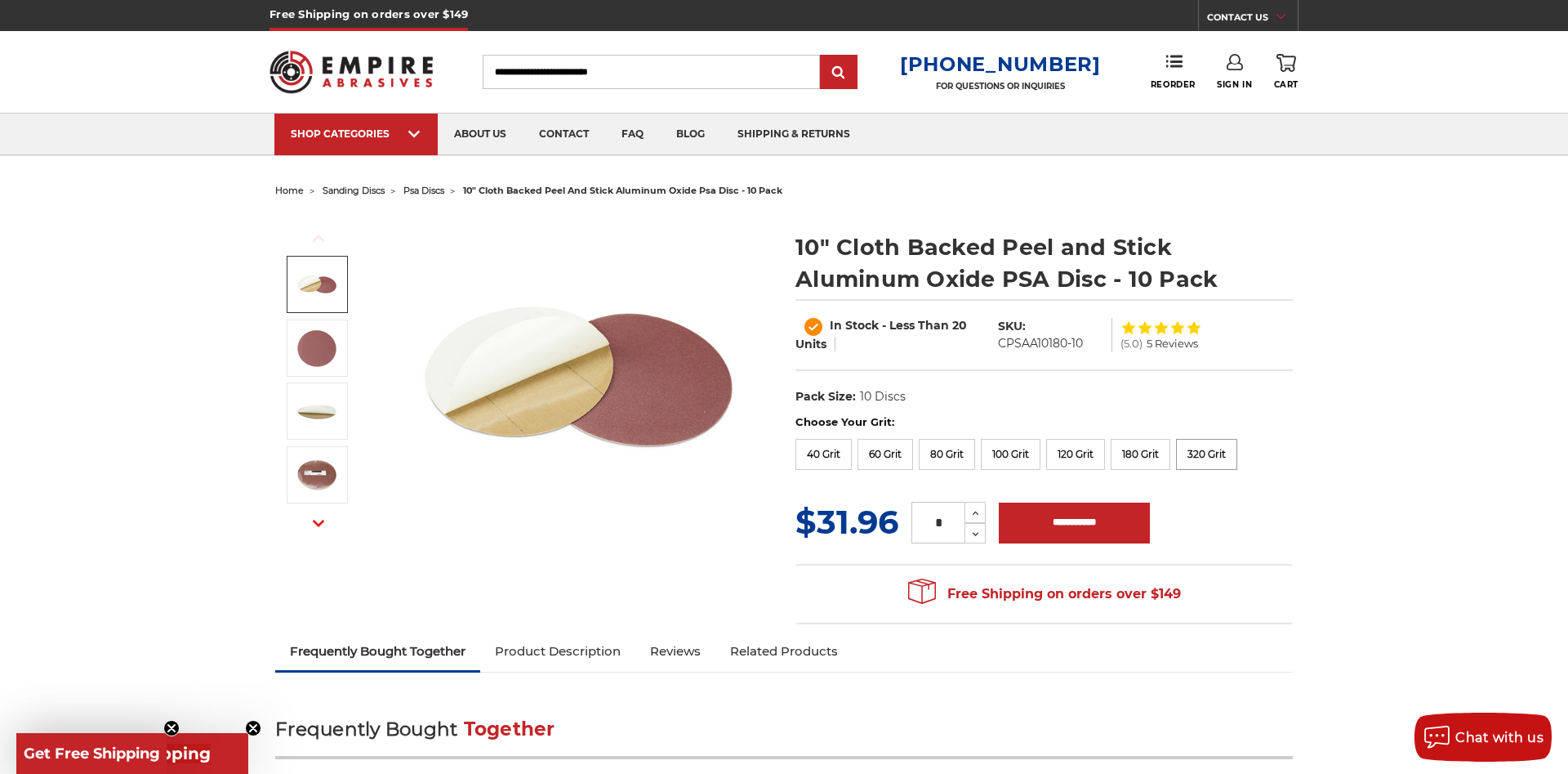
click at [1217, 465] on label "320 Grit" at bounding box center [1206, 454] width 62 height 31
